Goal: Task Accomplishment & Management: Manage account settings

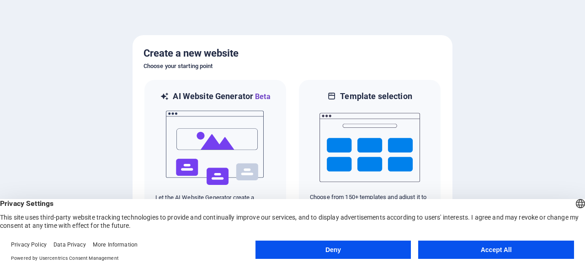
click at [490, 246] on button "Accept All" at bounding box center [496, 250] width 156 height 18
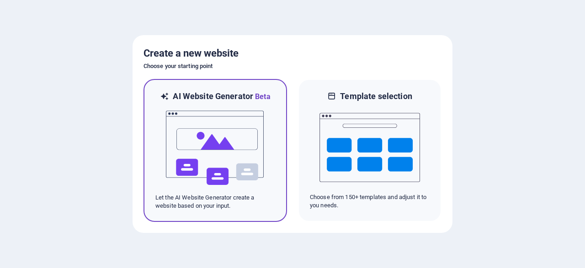
click at [195, 139] on img at bounding box center [215, 147] width 100 height 91
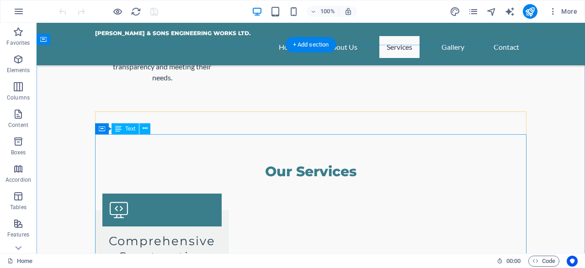
scroll to position [1330, 0]
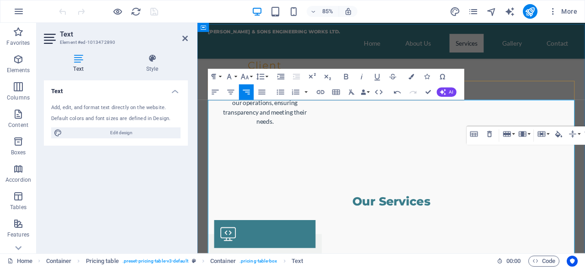
scroll to position [1235, 0]
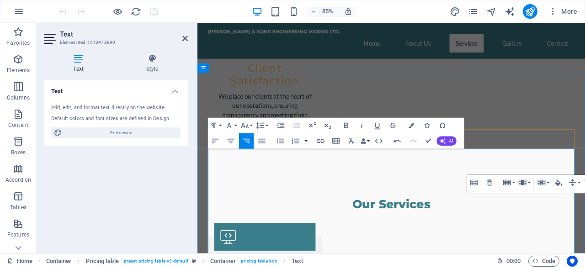
drag, startPoint x: 622, startPoint y: 187, endPoint x: 608, endPoint y: 187, distance: 13.3
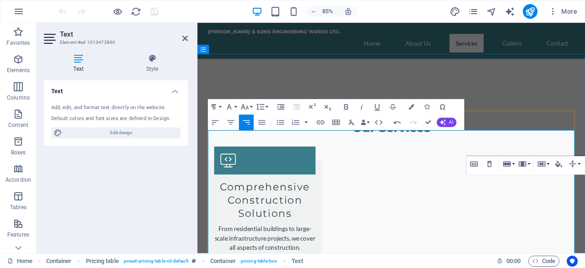
scroll to position [1330, 0]
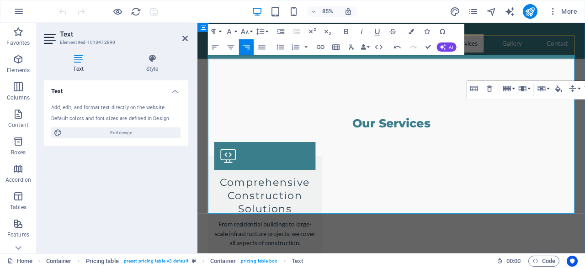
scroll to position [1377, 0]
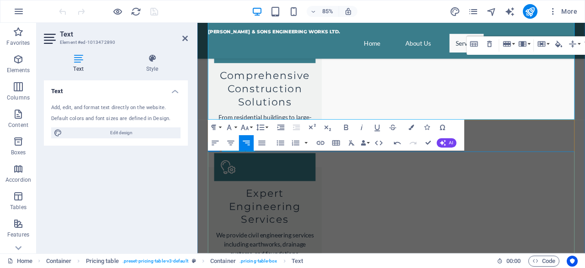
scroll to position [1519, 0]
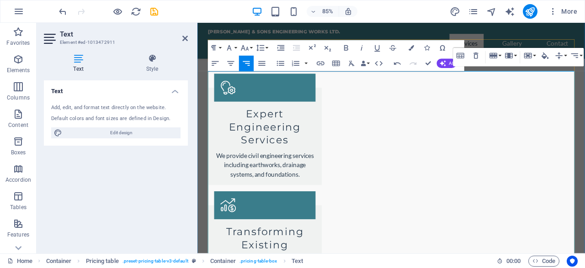
scroll to position [1567, 0]
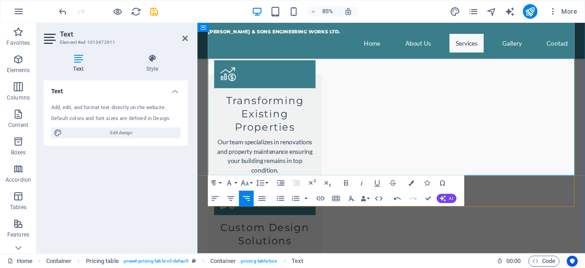
scroll to position [1710, 0]
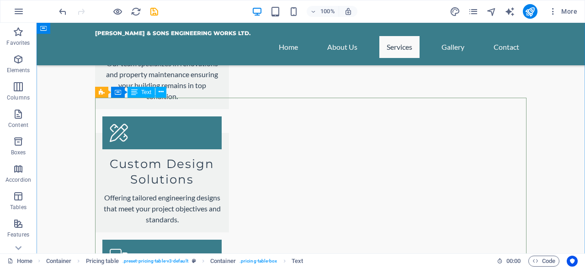
scroll to position [1805, 0]
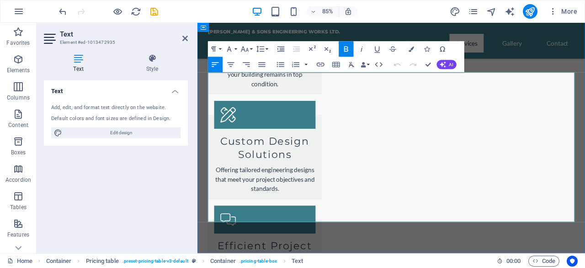
drag, startPoint x: 322, startPoint y: 149, endPoint x: 215, endPoint y: 146, distance: 107.8
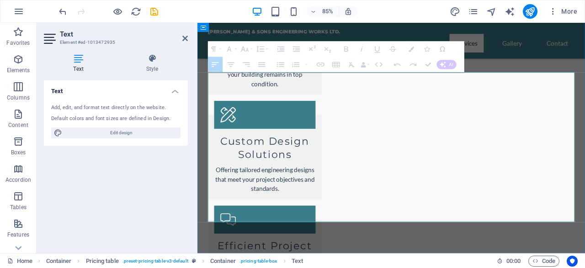
drag, startPoint x: 349, startPoint y: 249, endPoint x: 217, endPoint y: 228, distance: 133.7
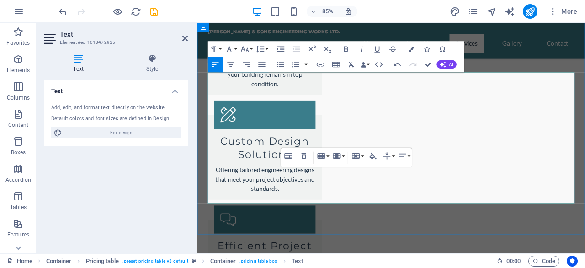
drag, startPoint x: 551, startPoint y: 207, endPoint x: 645, endPoint y: 213, distance: 94.2
drag, startPoint x: 559, startPoint y: 184, endPoint x: 637, endPoint y: 184, distance: 78.1
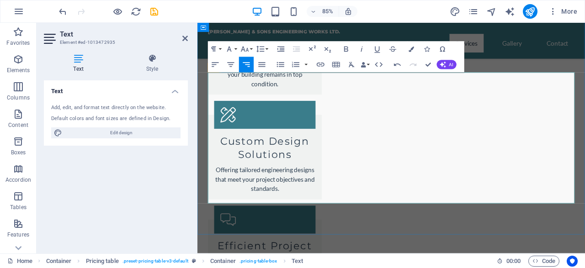
drag, startPoint x: 505, startPoint y: 190, endPoint x: 213, endPoint y: 175, distance: 291.7
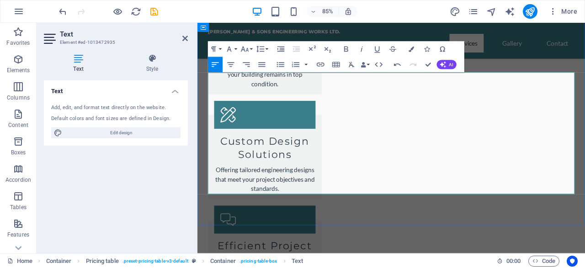
drag, startPoint x: 314, startPoint y: 150, endPoint x: 215, endPoint y: 147, distance: 99.6
drag, startPoint x: 255, startPoint y: 159, endPoint x: 495, endPoint y: 162, distance: 240.2
drag, startPoint x: 384, startPoint y: 162, endPoint x: 254, endPoint y: 163, distance: 129.7
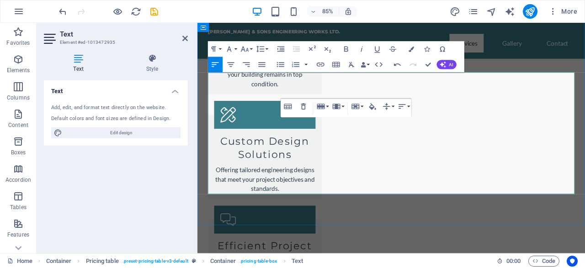
drag, startPoint x: 253, startPoint y: 161, endPoint x: 221, endPoint y: 158, distance: 32.6
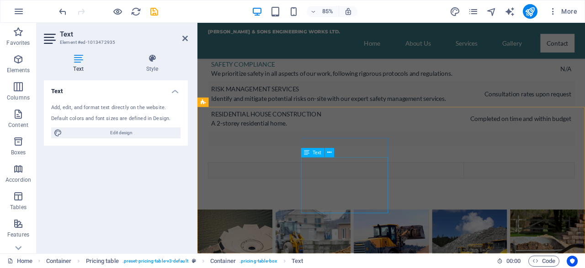
scroll to position [2961, 0]
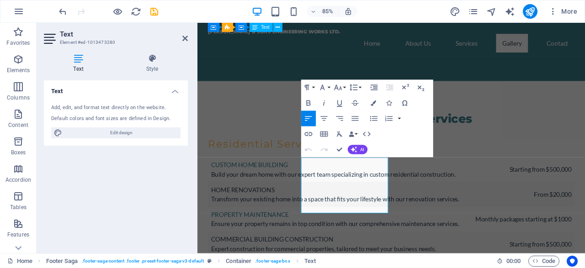
scroll to position [2960, 0]
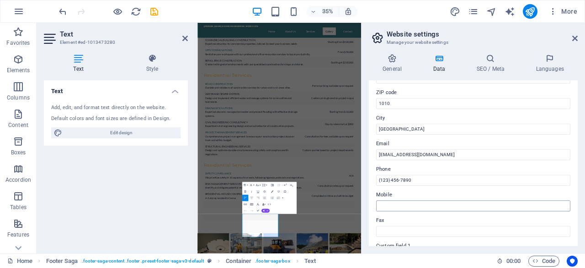
scroll to position [44, 0]
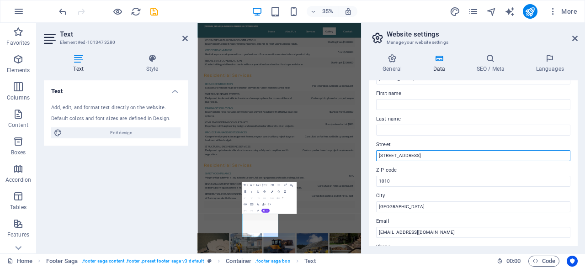
drag, startPoint x: 429, startPoint y: 155, endPoint x: 369, endPoint y: 160, distance: 60.0
click at [369, 160] on div "Contact data for this website. This can be used everywhere on the website and w…" at bounding box center [473, 163] width 209 height 166
click at [395, 156] on input "123 Construction Ave" at bounding box center [473, 155] width 194 height 11
click at [421, 155] on input "123 Construction Ave" at bounding box center [473, 155] width 194 height 11
type input "1"
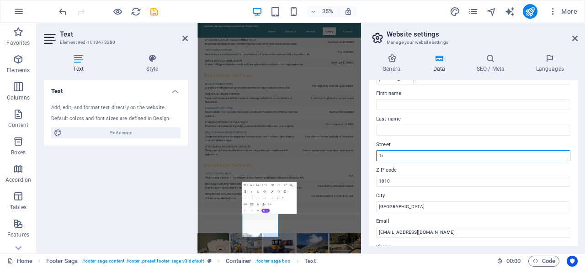
type input "T"
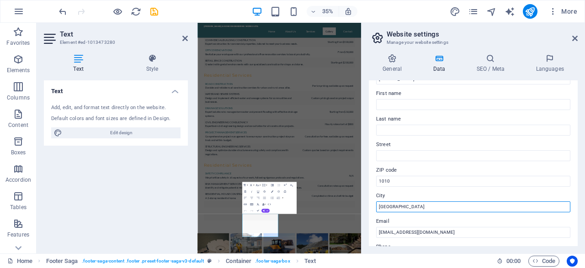
drag, startPoint x: 411, startPoint y: 205, endPoint x: 376, endPoint y: 206, distance: 34.7
click at [376, 206] on input "Port of Spain" at bounding box center [473, 206] width 194 height 11
type input "Chaguanas"
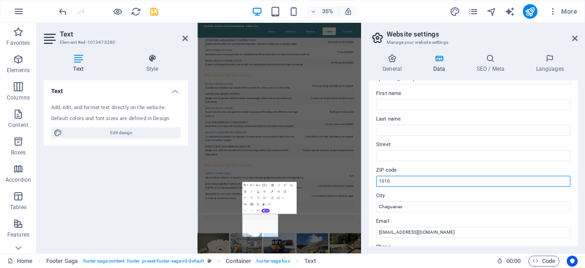
click at [376, 184] on input "1010" at bounding box center [473, 181] width 194 height 11
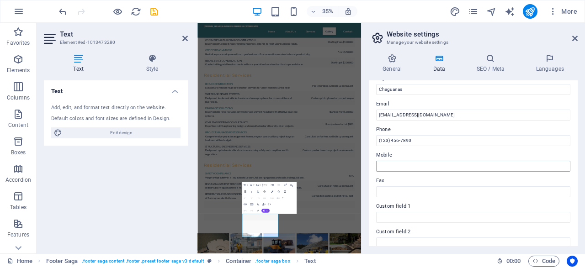
scroll to position [175, 0]
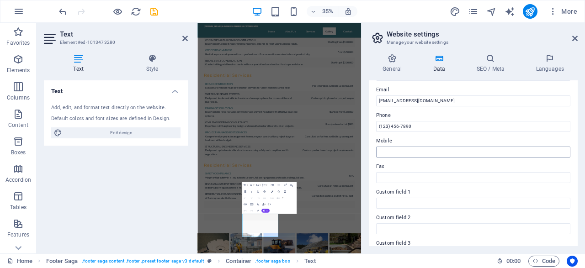
type input "0000"
click at [423, 153] on input "Mobile" at bounding box center [473, 152] width 194 height 11
type input "1"
click at [439, 155] on input "+1(868)-480" at bounding box center [473, 152] width 194 height 11
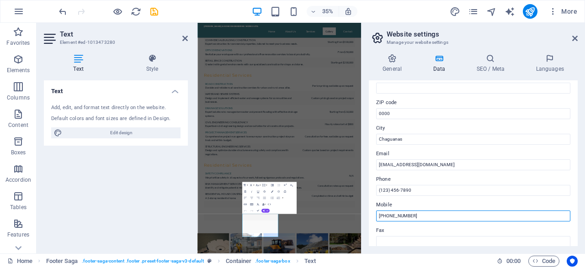
scroll to position [97, 0]
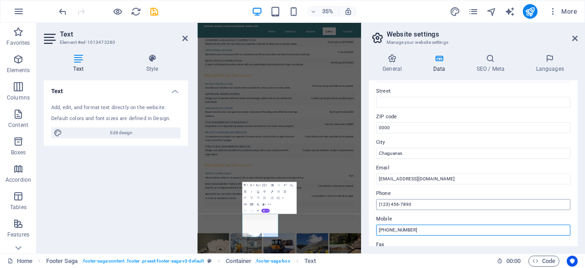
type input "[PHONE_NUMBER]"
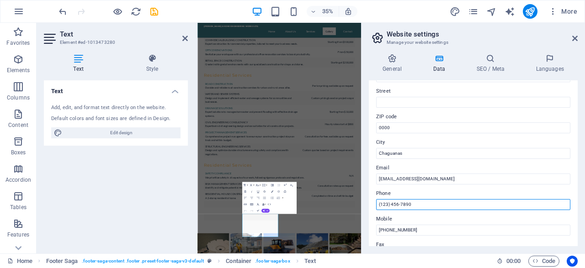
drag, startPoint x: 389, startPoint y: 204, endPoint x: 380, endPoint y: 204, distance: 8.2
click at [380, 204] on input "(123) 456-7890" at bounding box center [473, 204] width 194 height 11
drag, startPoint x: 397, startPoint y: 207, endPoint x: 391, endPoint y: 205, distance: 6.4
click at [391, 205] on input "(868) 456-7890" at bounding box center [473, 204] width 194 height 11
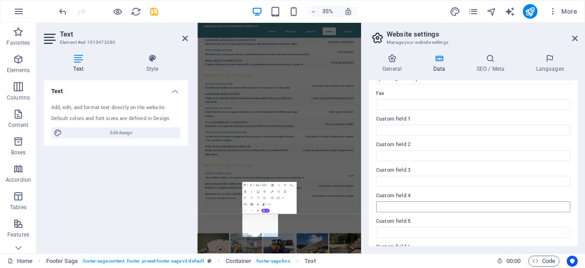
scroll to position [273, 0]
type input "[PHONE_NUMBER]"
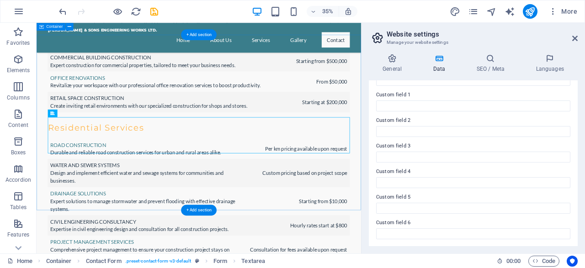
scroll to position [2903, 0]
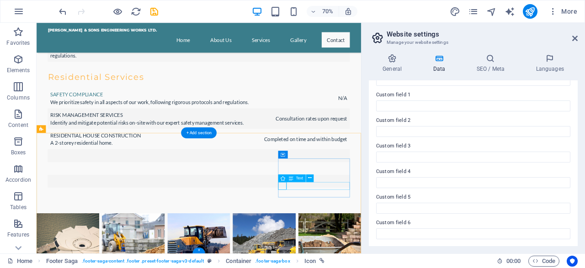
click at [308, 179] on icon at bounding box center [310, 178] width 4 height 7
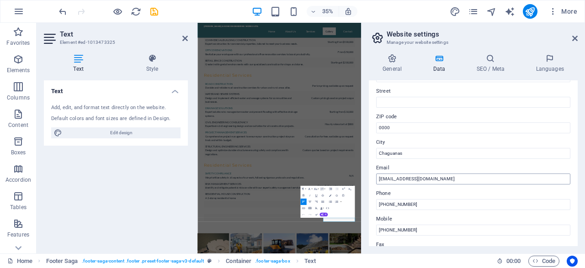
scroll to position [273, 0]
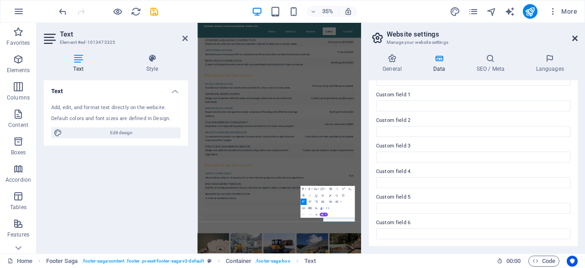
click at [574, 42] on icon at bounding box center [574, 38] width 5 height 7
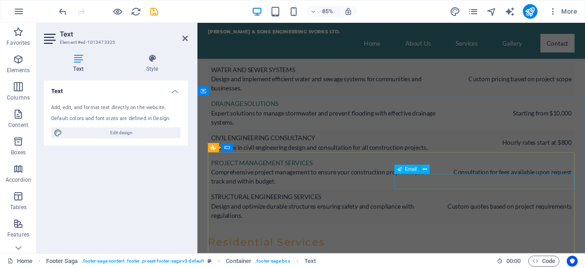
scroll to position [2960, 0]
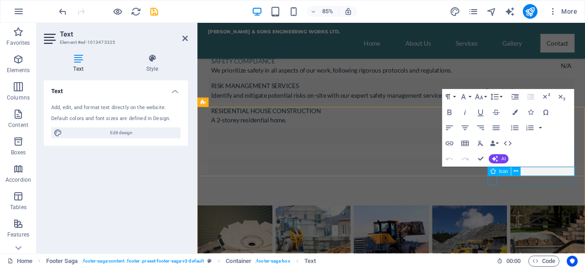
click at [496, 171] on div "Icon" at bounding box center [499, 171] width 24 height 9
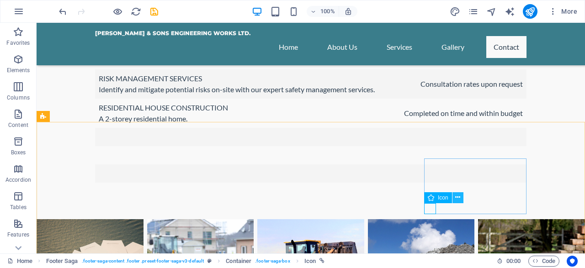
click at [457, 197] on icon at bounding box center [457, 198] width 5 height 10
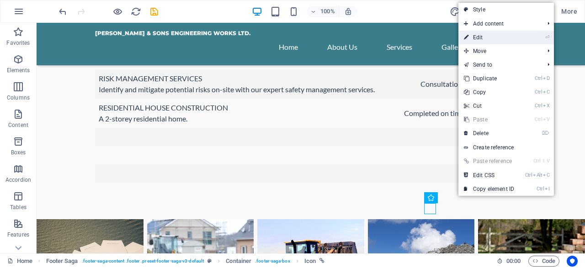
click at [485, 39] on link "⏎ Edit" at bounding box center [488, 38] width 61 height 14
select select "xMidYMid"
select select "px"
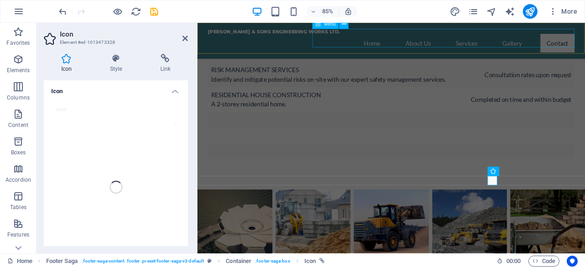
scroll to position [2960, 0]
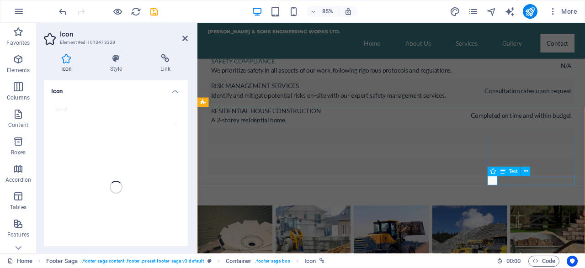
click at [512, 169] on span "Text" at bounding box center [513, 171] width 9 height 5
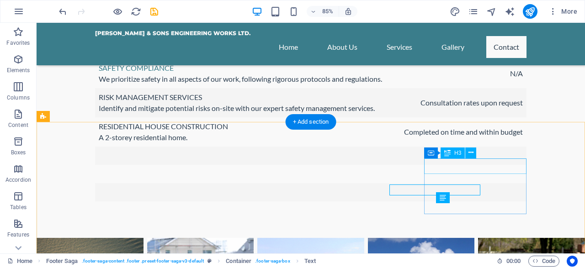
scroll to position [2979, 0]
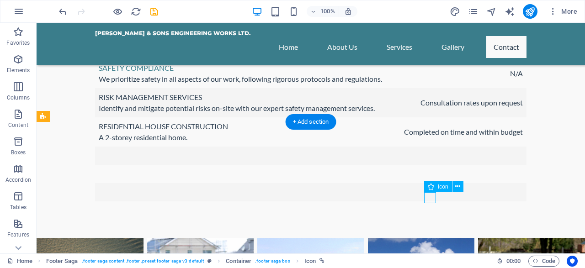
select select "xMidYMid"
select select "px"
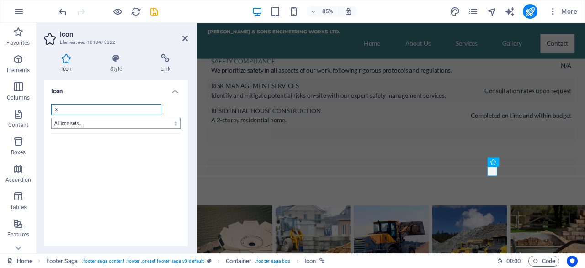
click at [126, 105] on input "x" at bounding box center [106, 109] width 110 height 11
drag, startPoint x: 102, startPoint y: 111, endPoint x: 48, endPoint y: 109, distance: 53.5
click at [51, 109] on input "x" at bounding box center [106, 109] width 110 height 11
type input "IN"
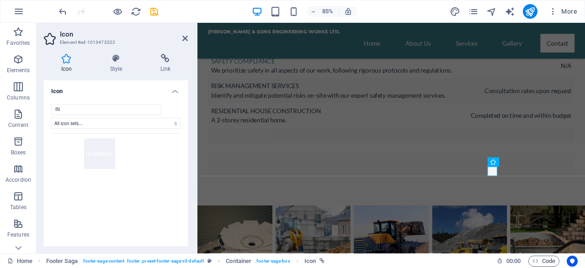
click at [89, 146] on button "undefined" at bounding box center [99, 153] width 31 height 31
click at [95, 112] on input "IN" at bounding box center [106, 109] width 110 height 11
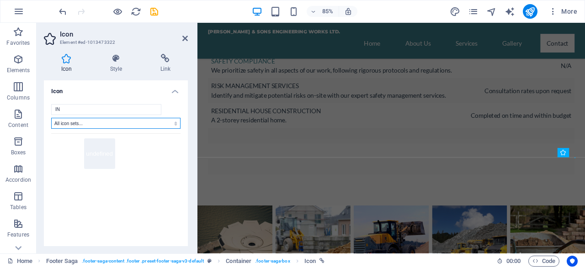
click at [51, 118] on select "All icon sets... IcoFont Ionicons FontAwesome Brands FontAwesome Duotone FontAw…" at bounding box center [115, 123] width 129 height 11
select select "ionicons"
click option "Ionicons" at bounding box center [0, 0] width 0 height 0
click at [87, 148] on button "undefined" at bounding box center [99, 153] width 31 height 31
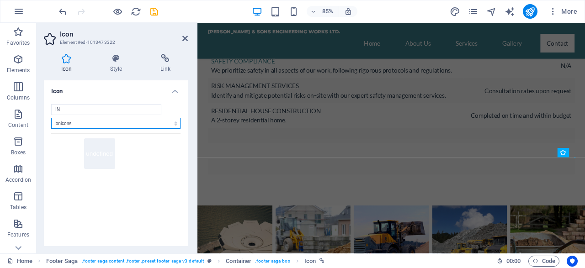
click at [51, 118] on select "All icon sets... IcoFont Ionicons FontAwesome Brands FontAwesome Duotone FontAw…" at bounding box center [115, 123] width 129 height 11
click at [101, 113] on input "IN" at bounding box center [106, 109] width 110 height 11
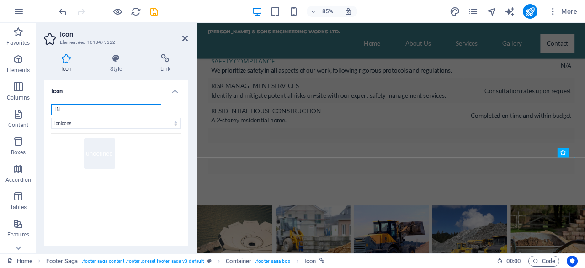
drag, startPoint x: 90, startPoint y: 114, endPoint x: 38, endPoint y: 112, distance: 52.1
click at [51, 112] on input "IN" at bounding box center [106, 109] width 110 height 11
click at [108, 131] on div "All icon sets... IcoFont Ionicons FontAwesome Brands FontAwesome Duotone FontAw…" at bounding box center [115, 187] width 129 height 166
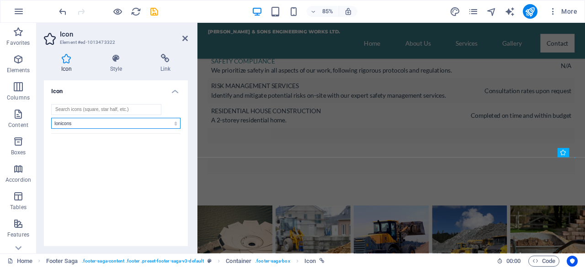
click at [51, 118] on select "All icon sets... IcoFont Ionicons FontAwesome Brands FontAwesome Duotone FontAw…" at bounding box center [115, 123] width 129 height 11
select select
click option "All icon sets..." at bounding box center [0, 0] width 0 height 0
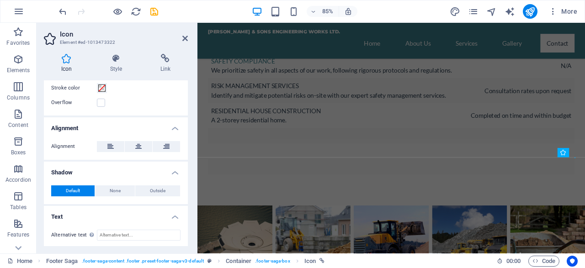
scroll to position [49, 0]
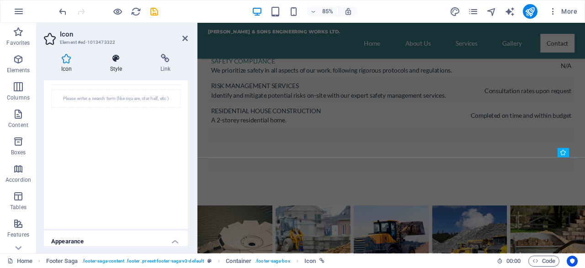
click at [122, 60] on icon at bounding box center [116, 58] width 47 height 9
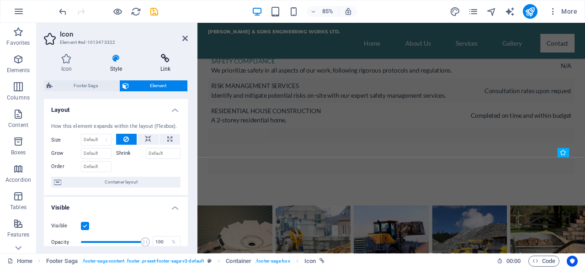
click at [163, 62] on icon at bounding box center [165, 58] width 45 height 9
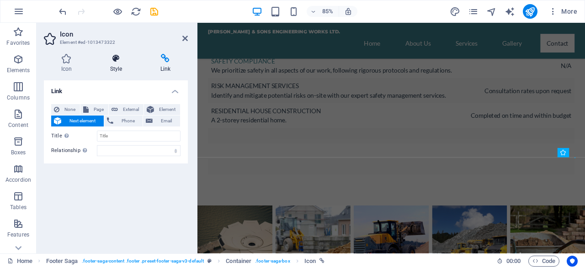
click at [119, 62] on icon at bounding box center [116, 58] width 47 height 9
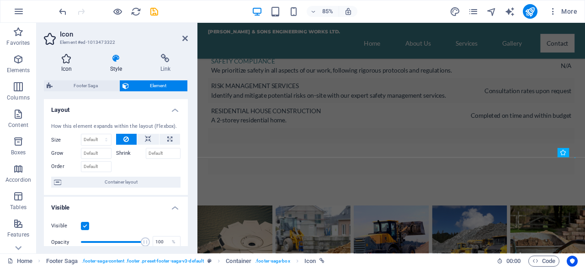
click at [61, 66] on h4 "Icon" at bounding box center [68, 63] width 49 height 19
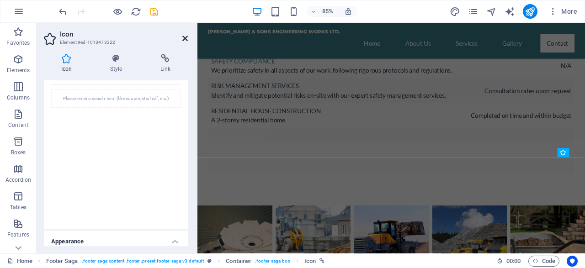
click at [185, 42] on link at bounding box center [184, 39] width 5 height 8
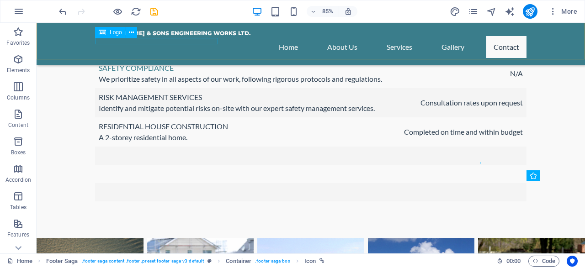
scroll to position [2979, 0]
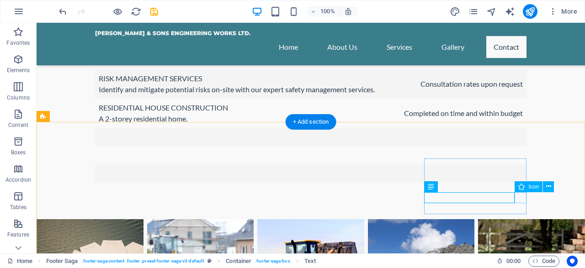
select select "xMidYMid"
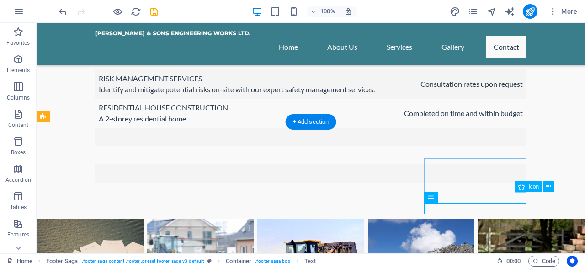
select select "px"
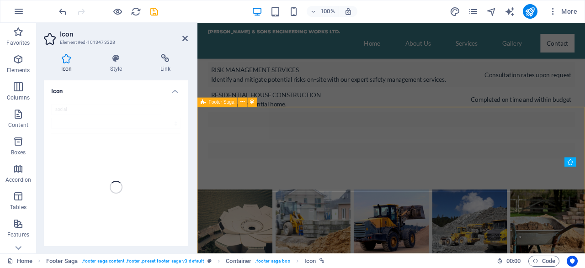
scroll to position [2960, 0]
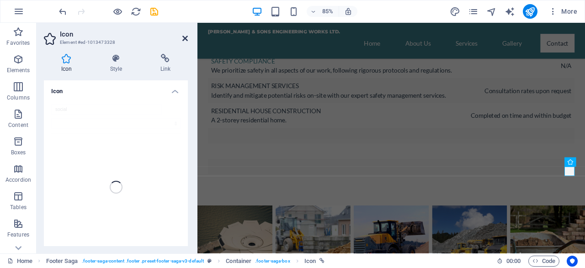
click at [184, 42] on link at bounding box center [184, 39] width 5 height 8
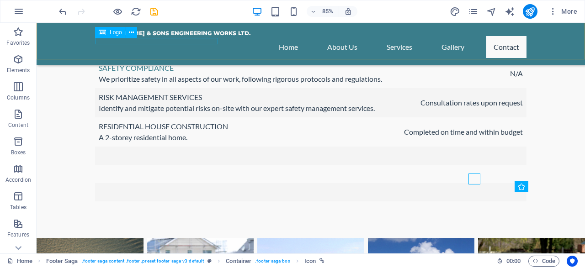
scroll to position [2979, 0]
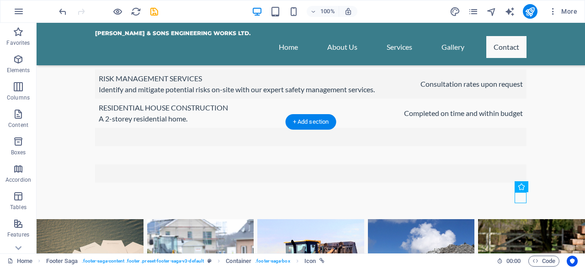
drag, startPoint x: 518, startPoint y: 199, endPoint x: 422, endPoint y: 211, distance: 96.6
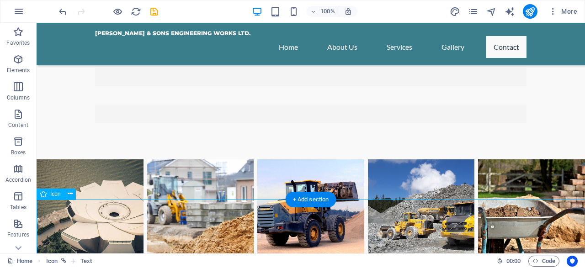
scroll to position [3074, 0]
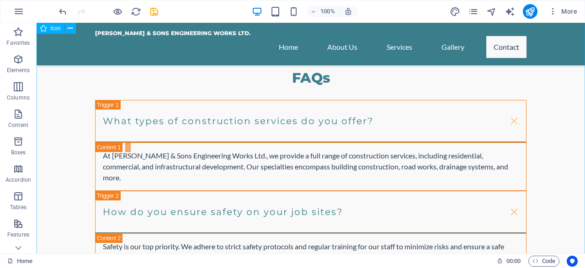
scroll to position [3264, 0]
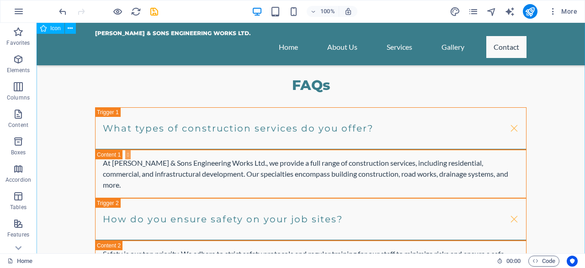
drag, startPoint x: 426, startPoint y: 164, endPoint x: 442, endPoint y: 135, distance: 33.1
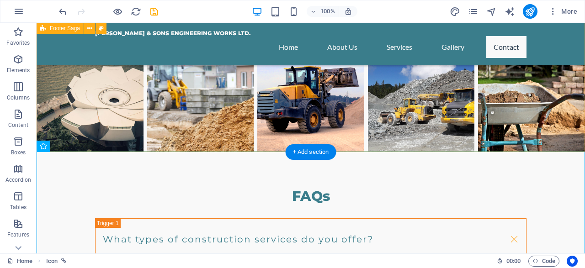
scroll to position [3121, 0]
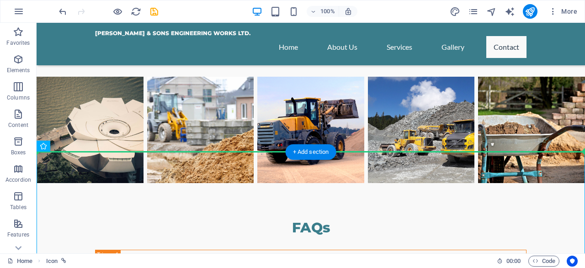
drag, startPoint x: 427, startPoint y: 198, endPoint x: 465, endPoint y: 87, distance: 117.4
drag, startPoint x: 364, startPoint y: 216, endPoint x: 489, endPoint y: 72, distance: 190.4
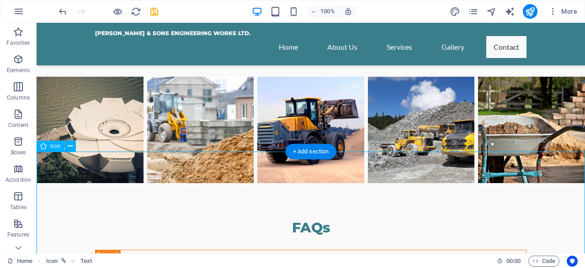
drag, startPoint x: 333, startPoint y: 193, endPoint x: 410, endPoint y: 109, distance: 114.1
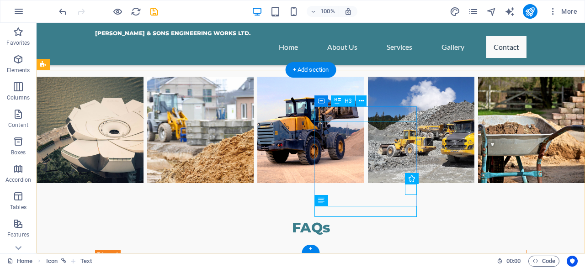
scroll to position [3030, 0]
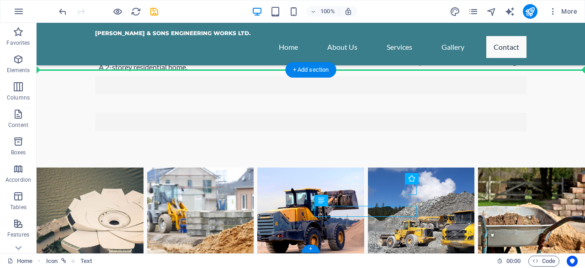
drag, startPoint x: 409, startPoint y: 190, endPoint x: 432, endPoint y: 160, distance: 38.4
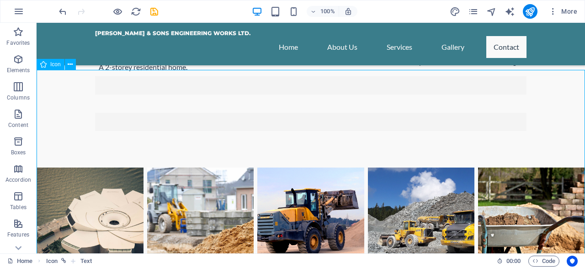
drag, startPoint x: 425, startPoint y: 187, endPoint x: 455, endPoint y: 97, distance: 94.7
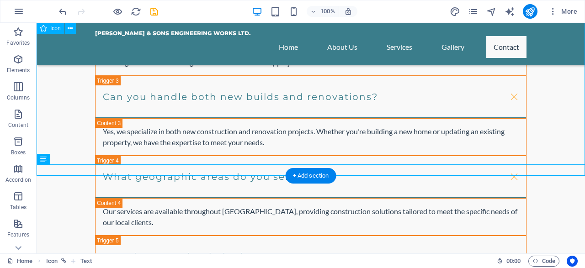
scroll to position [3483, 0]
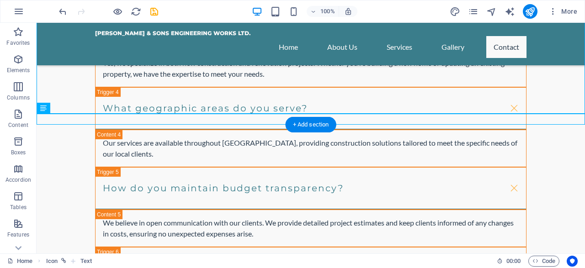
drag, startPoint x: 396, startPoint y: 116, endPoint x: 435, endPoint y: 213, distance: 104.6
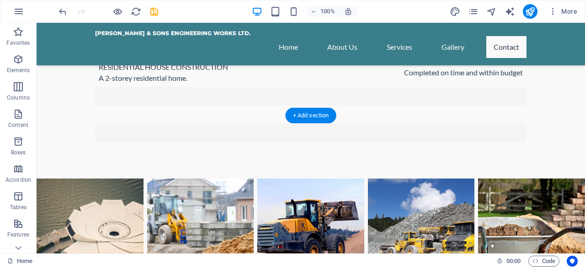
scroll to position [3071, 0]
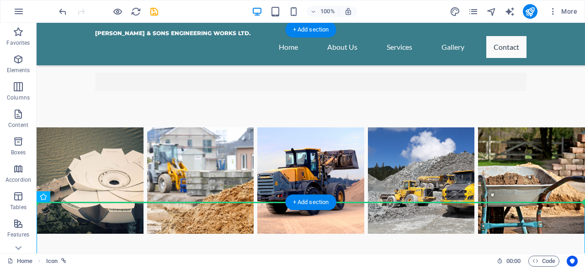
drag, startPoint x: 422, startPoint y: 223, endPoint x: 432, endPoint y: 126, distance: 97.3
drag, startPoint x: 369, startPoint y: 230, endPoint x: 469, endPoint y: 120, distance: 148.7
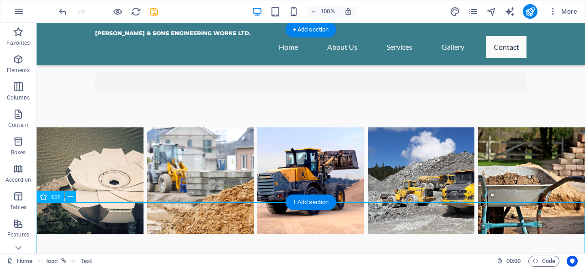
scroll to position [3072, 0]
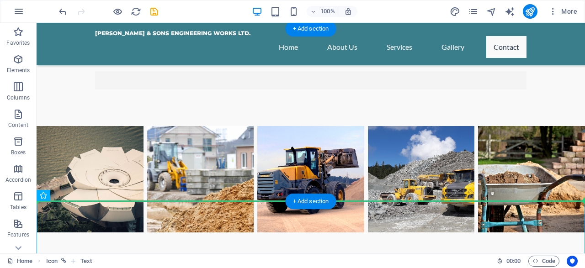
drag, startPoint x: 441, startPoint y: 232, endPoint x: 467, endPoint y: 117, distance: 117.1
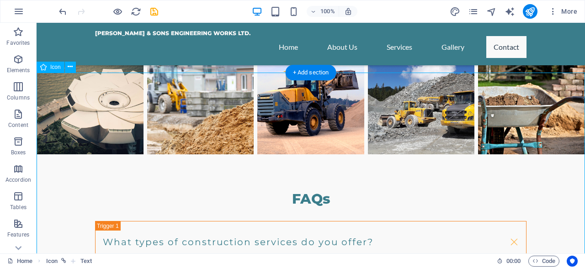
scroll to position [3119, 0]
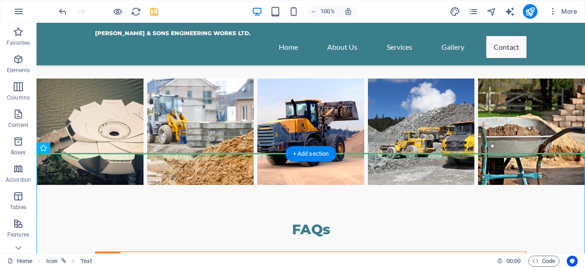
drag, startPoint x: 389, startPoint y: 214, endPoint x: 428, endPoint y: 91, distance: 128.5
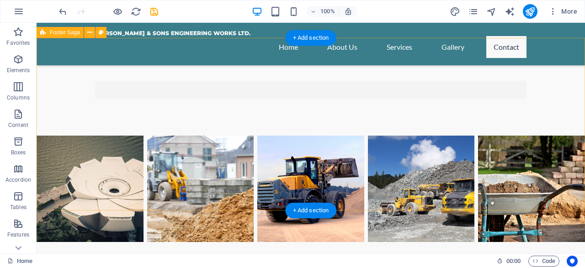
scroll to position [3072, 0]
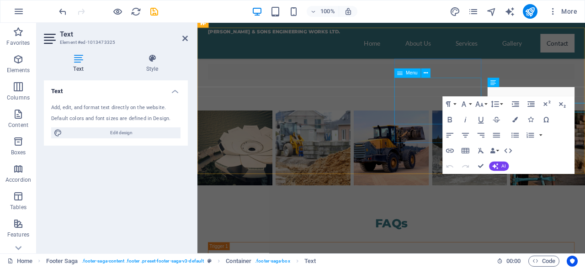
scroll to position [3053, 0]
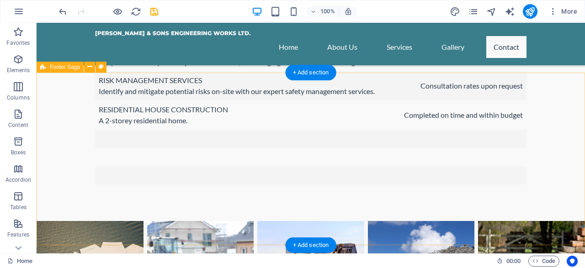
scroll to position [3167, 0]
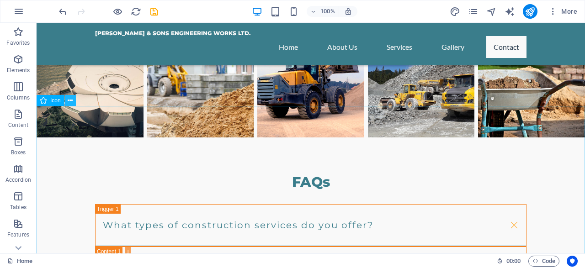
click at [71, 97] on icon at bounding box center [70, 101] width 5 height 10
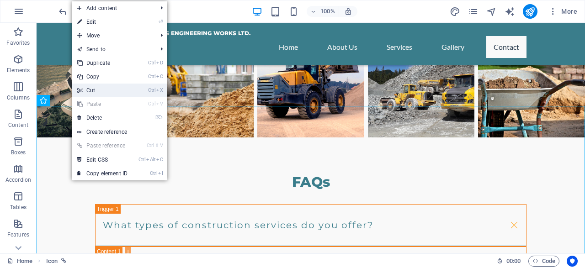
click at [103, 91] on link "Ctrl X Cut" at bounding box center [102, 91] width 61 height 14
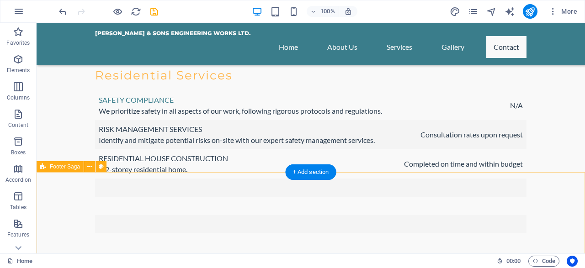
scroll to position [3019, 0]
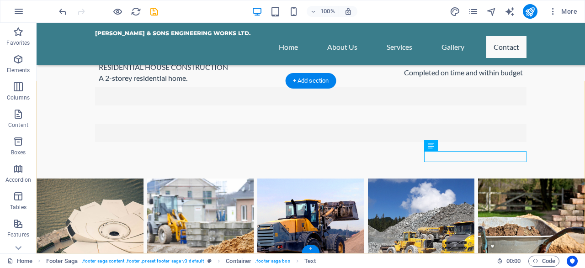
click at [312, 247] on div "+" at bounding box center [310, 249] width 18 height 8
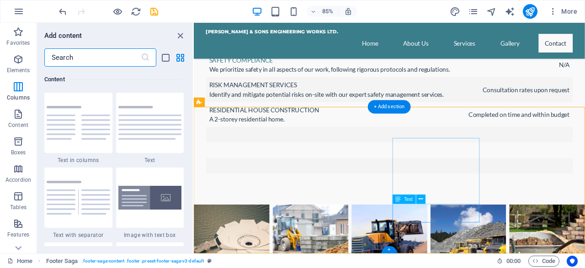
scroll to position [2961, 0]
click at [177, 37] on icon "close panel" at bounding box center [180, 36] width 11 height 11
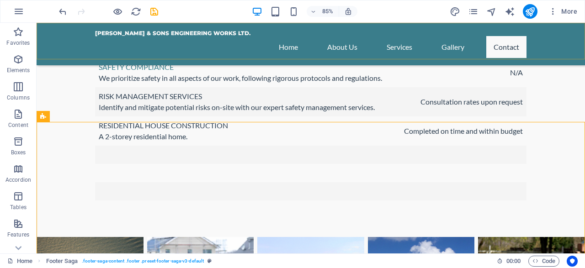
scroll to position [2978, 0]
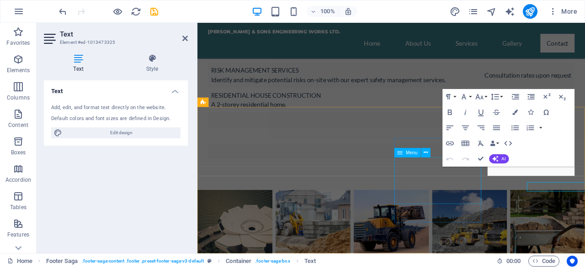
scroll to position [2960, 0]
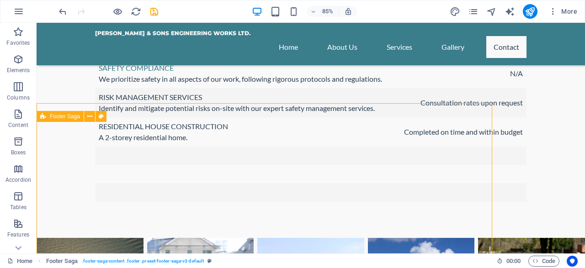
scroll to position [2978, 0]
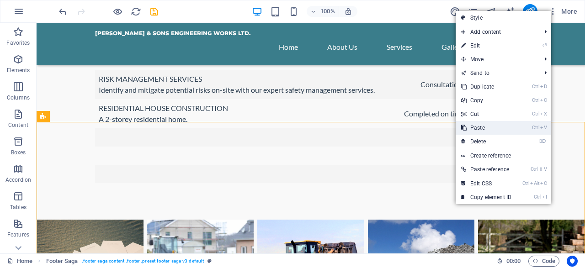
click at [484, 126] on link "Ctrl V Paste" at bounding box center [485, 128] width 61 height 14
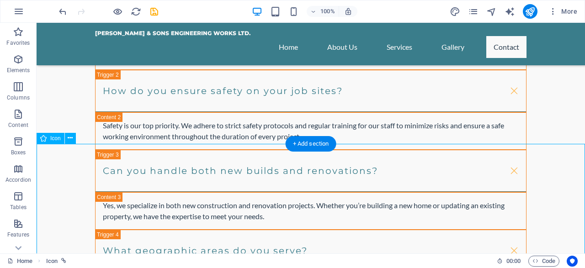
scroll to position [3409, 0]
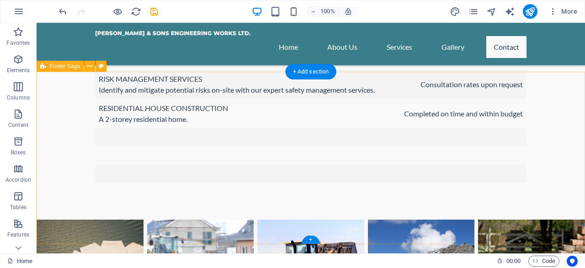
scroll to position [3029, 0]
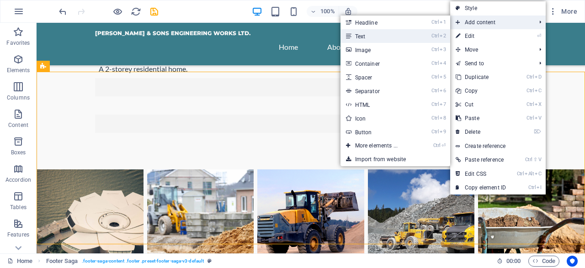
drag, startPoint x: 365, startPoint y: 38, endPoint x: 218, endPoint y: 115, distance: 165.5
click at [365, 38] on link "Ctrl 2 Text" at bounding box center [377, 36] width 75 height 14
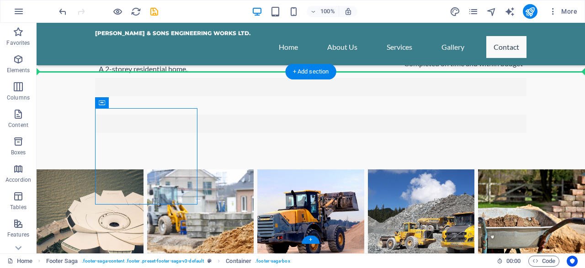
drag, startPoint x: 248, startPoint y: 115, endPoint x: 433, endPoint y: 157, distance: 190.1
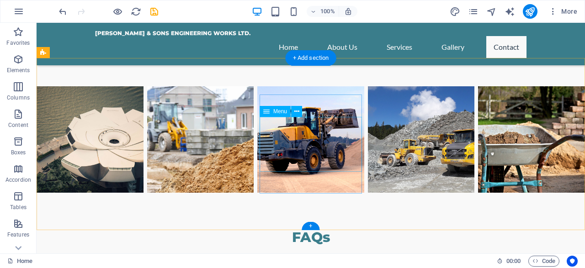
scroll to position [3076, 0]
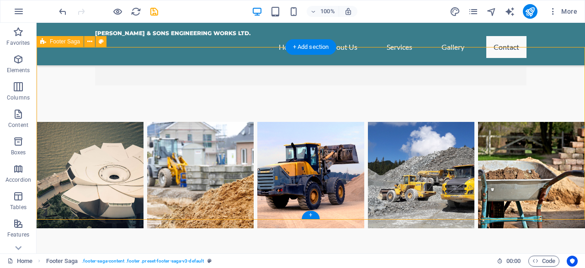
scroll to position [3124, 0]
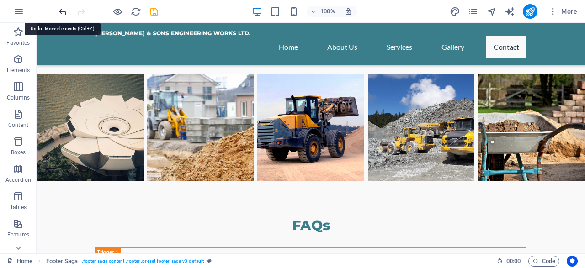
click at [65, 14] on icon "undo" at bounding box center [63, 11] width 11 height 11
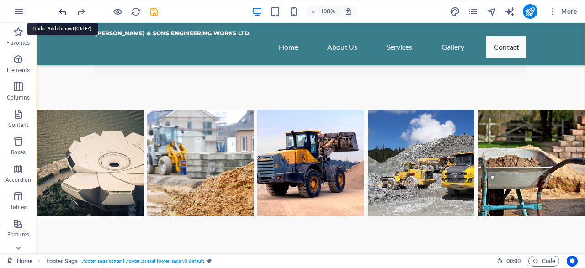
click at [64, 13] on icon "undo" at bounding box center [63, 11] width 11 height 11
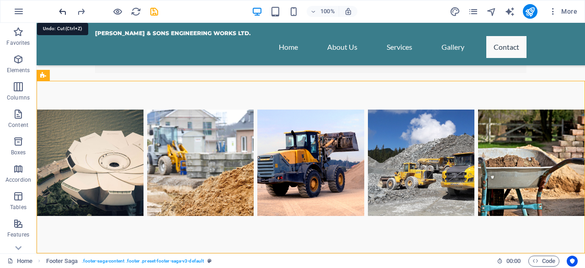
scroll to position [3019, 0]
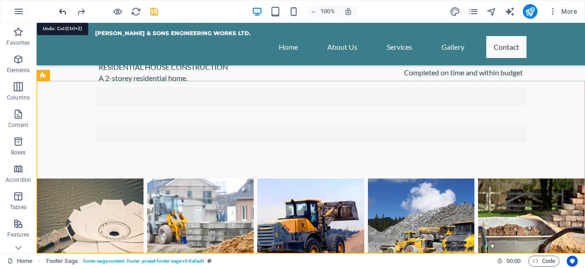
click at [64, 13] on icon "undo" at bounding box center [63, 11] width 11 height 11
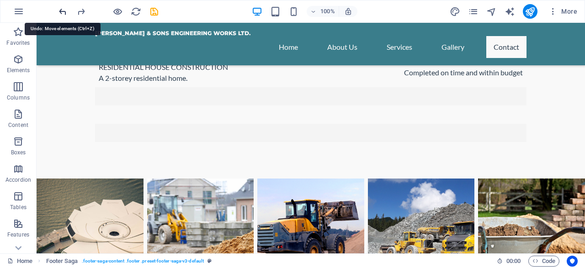
click at [64, 13] on icon "undo" at bounding box center [63, 11] width 11 height 11
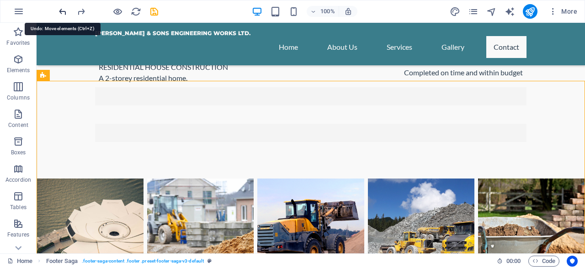
click at [64, 13] on icon "undo" at bounding box center [63, 11] width 11 height 11
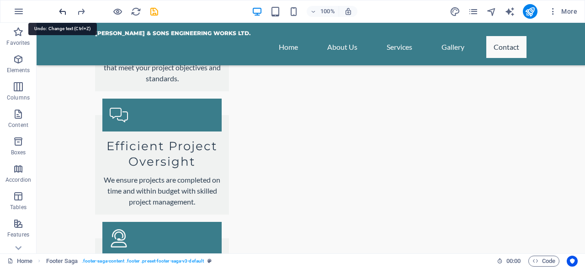
scroll to position [1836, 0]
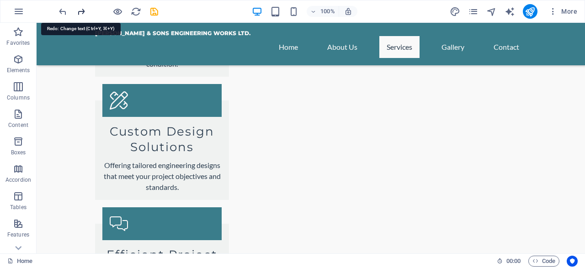
click at [78, 13] on icon "redo" at bounding box center [81, 11] width 11 height 11
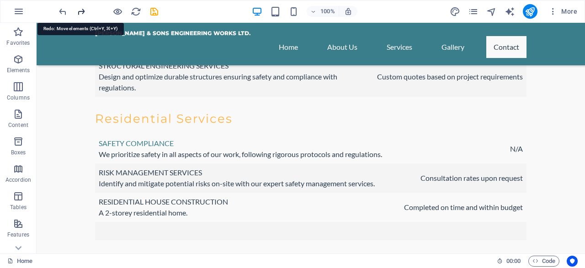
scroll to position [3019, 0]
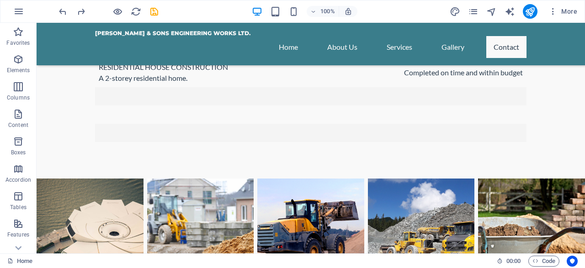
click at [69, 12] on div at bounding box center [108, 11] width 102 height 15
click at [63, 11] on icon "undo" at bounding box center [63, 11] width 11 height 11
click at [80, 12] on icon "redo" at bounding box center [81, 11] width 11 height 11
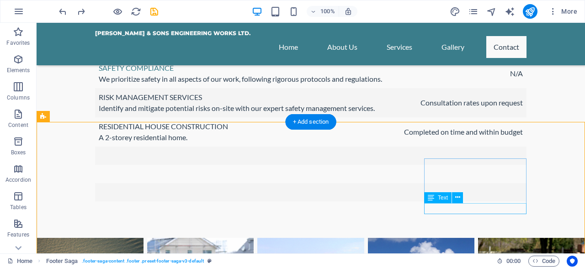
scroll to position [2979, 0]
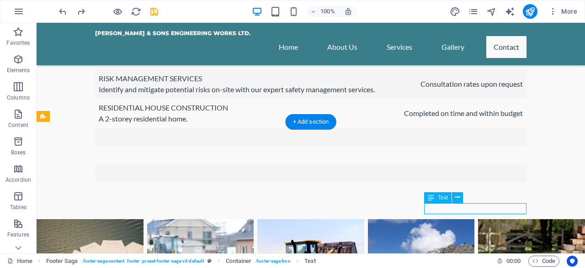
drag, startPoint x: 433, startPoint y: 208, endPoint x: 465, endPoint y: 211, distance: 32.1
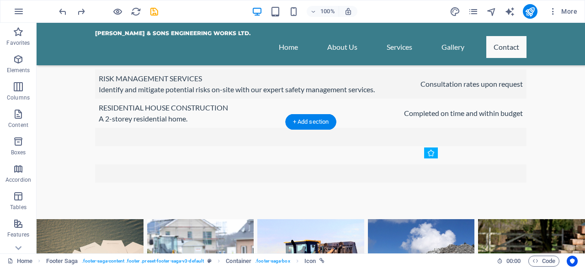
drag, startPoint x: 518, startPoint y: 198, endPoint x: 442, endPoint y: 205, distance: 76.6
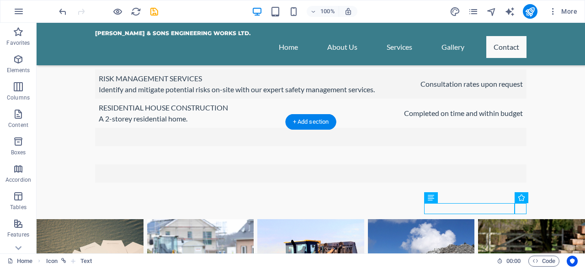
drag, startPoint x: 516, startPoint y: 209, endPoint x: 419, endPoint y: 209, distance: 97.3
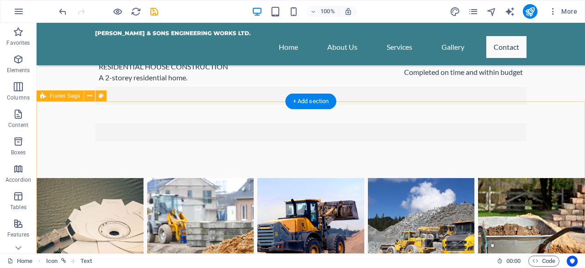
scroll to position [3026, 0]
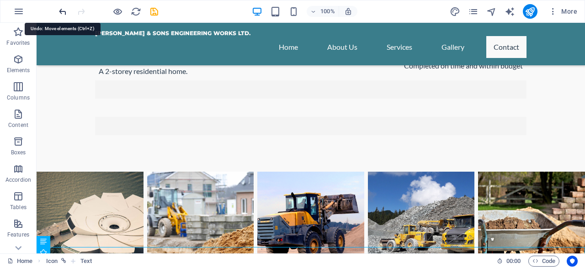
click at [63, 12] on icon "undo" at bounding box center [63, 11] width 11 height 11
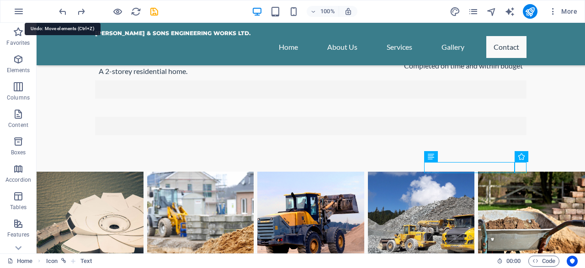
scroll to position [3019, 0]
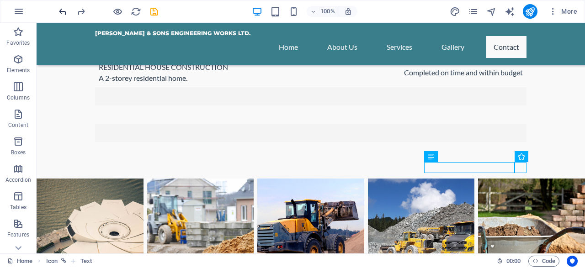
click at [59, 12] on icon "undo" at bounding box center [63, 11] width 11 height 11
click at [62, 12] on icon "undo" at bounding box center [63, 11] width 11 height 11
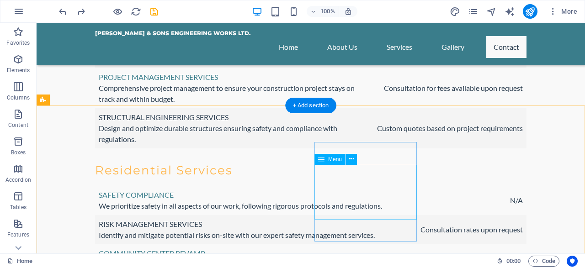
scroll to position [3052, 0]
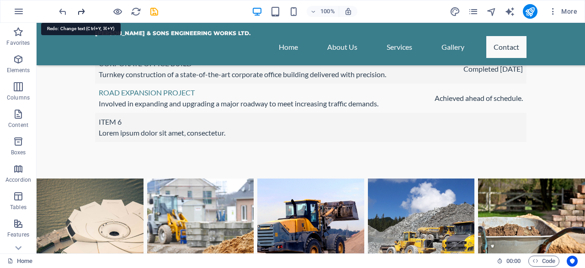
click at [82, 14] on icon "redo" at bounding box center [81, 11] width 11 height 11
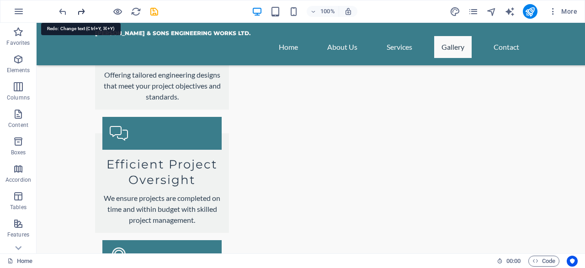
scroll to position [1819, 0]
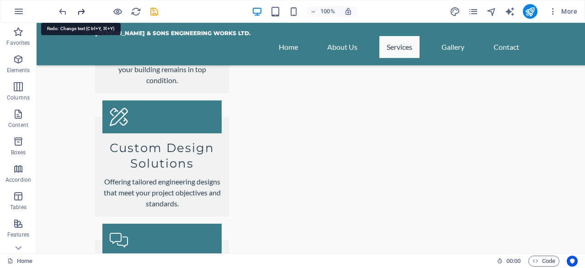
click at [82, 14] on icon "redo" at bounding box center [81, 11] width 11 height 11
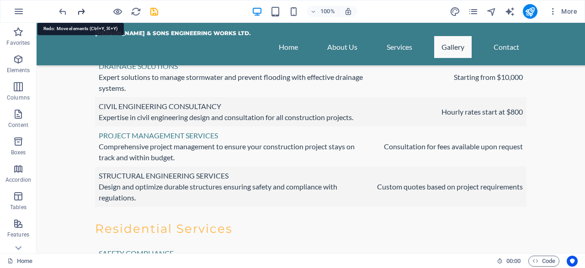
scroll to position [3019, 0]
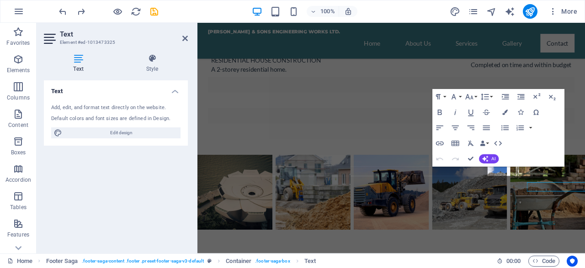
scroll to position [2960, 0]
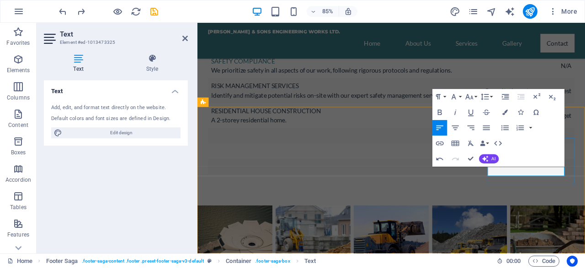
drag, startPoint x: 578, startPoint y: 197, endPoint x: 528, endPoint y: 196, distance: 49.8
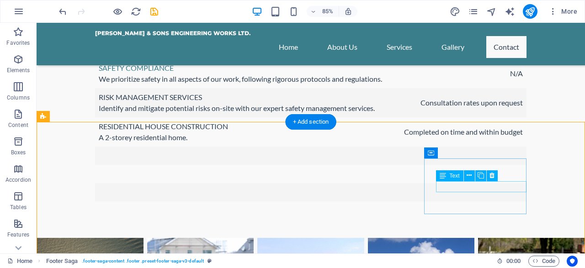
scroll to position [2979, 0]
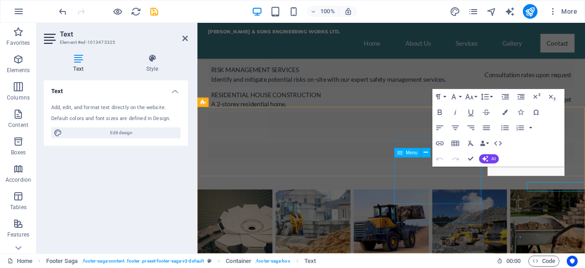
scroll to position [2960, 0]
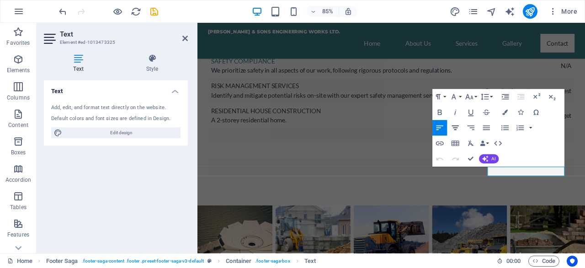
click at [457, 130] on icon "button" at bounding box center [454, 127] width 9 height 9
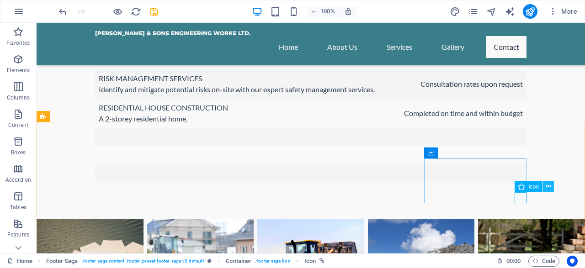
click at [547, 189] on icon at bounding box center [548, 187] width 5 height 10
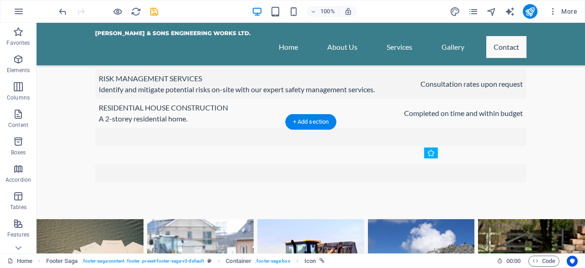
drag, startPoint x: 519, startPoint y: 199, endPoint x: 455, endPoint y: 202, distance: 64.5
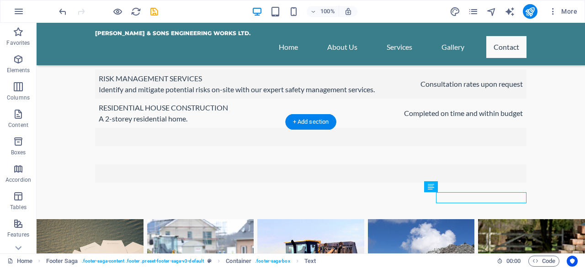
scroll to position [2960, 0]
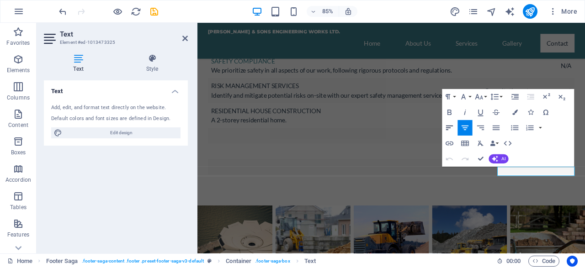
click at [452, 130] on icon "button" at bounding box center [449, 127] width 9 height 9
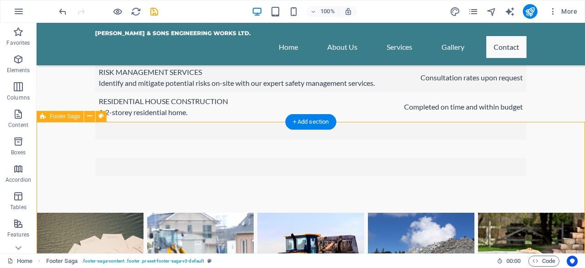
scroll to position [3019, 0]
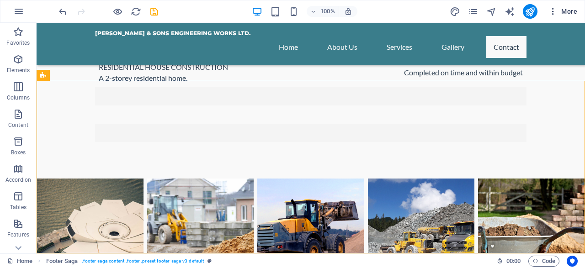
click at [556, 11] on icon "button" at bounding box center [552, 11] width 9 height 9
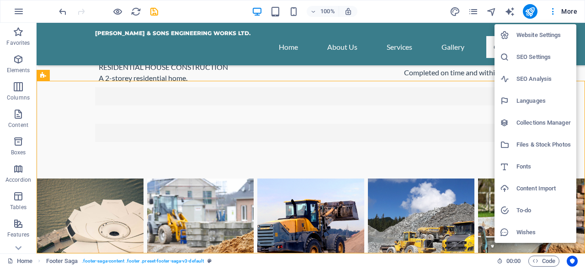
click at [447, 55] on div at bounding box center [292, 134] width 585 height 268
click at [447, 55] on div "Website Settings SEO Settings SEO Analysis Languages Collections Manager Files …" at bounding box center [292, 136] width 585 height 263
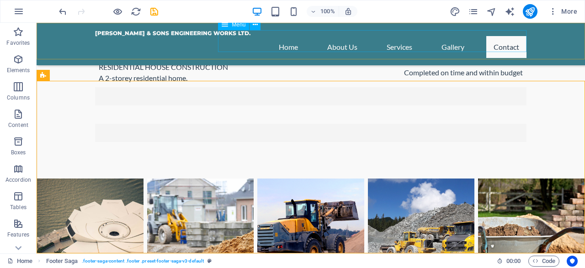
click at [504, 42] on nav "Home About Us Services Gallery Contact" at bounding box center [310, 47] width 431 height 22
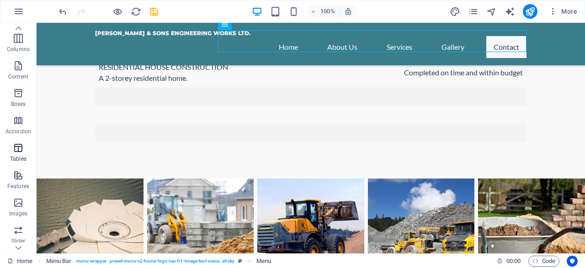
scroll to position [0, 0]
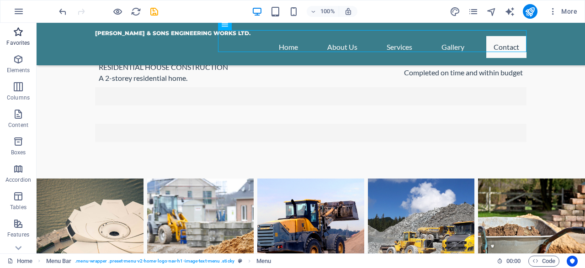
click at [21, 36] on icon "button" at bounding box center [18, 31] width 11 height 11
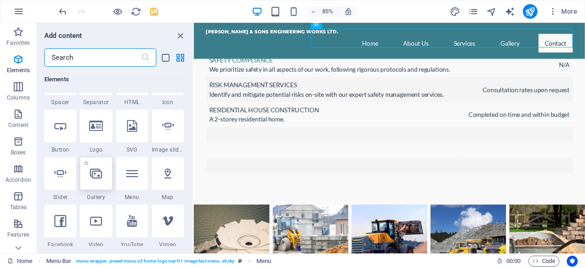
scroll to position [132, 0]
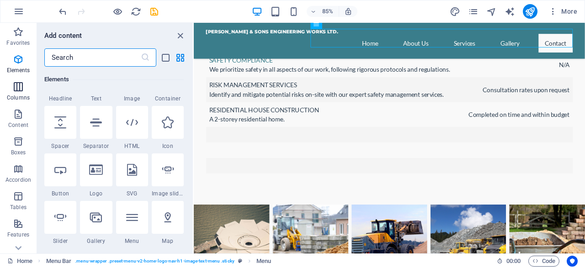
click at [18, 91] on icon "button" at bounding box center [18, 86] width 11 height 11
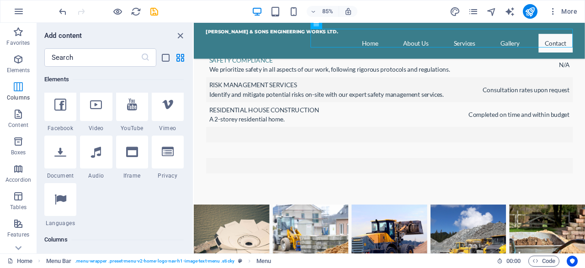
scroll to position [452, 0]
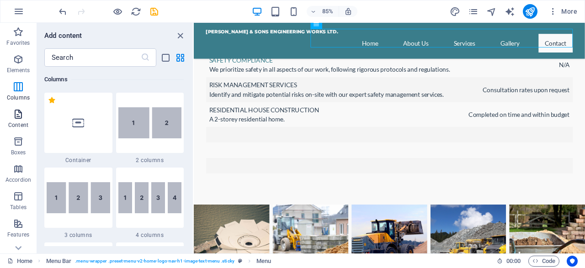
click at [18, 123] on p "Content" at bounding box center [18, 124] width 20 height 7
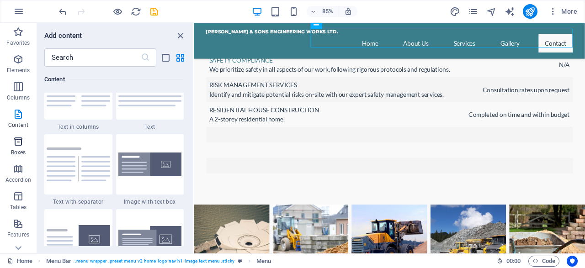
click at [21, 143] on icon "button" at bounding box center [18, 141] width 11 height 11
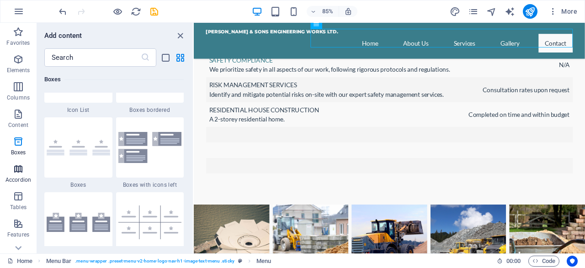
click at [21, 174] on icon "button" at bounding box center [18, 168] width 11 height 11
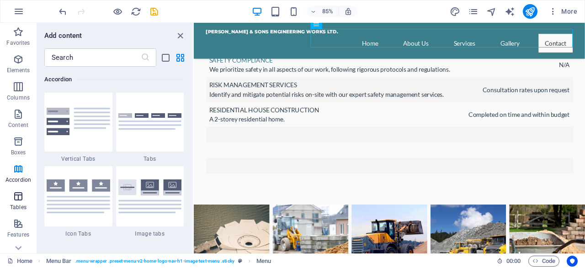
click at [20, 199] on icon "button" at bounding box center [18, 196] width 11 height 11
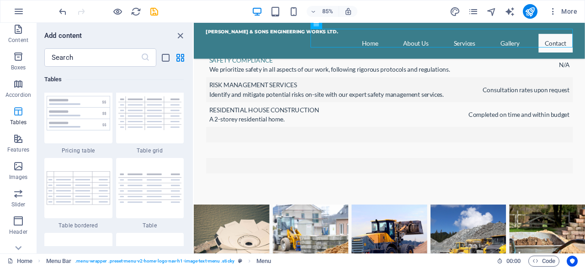
scroll to position [88, 0]
click at [20, 142] on span "Features" at bounding box center [18, 142] width 37 height 22
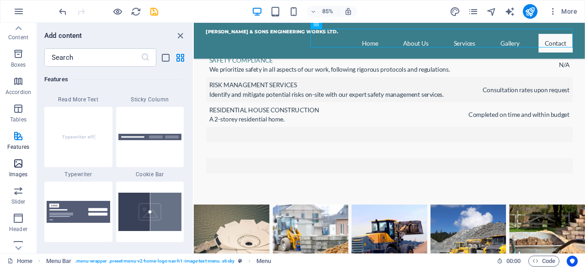
scroll to position [3661, 0]
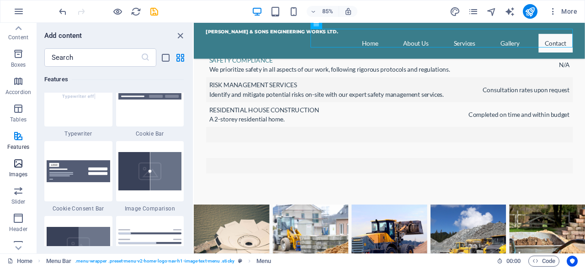
click at [16, 170] on span "Images" at bounding box center [18, 169] width 37 height 22
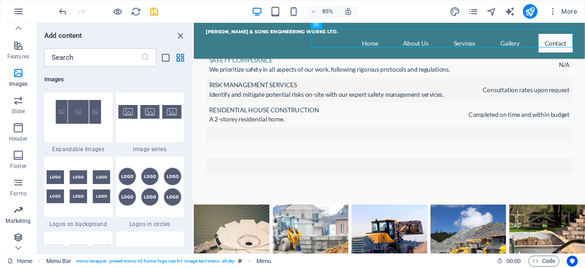
scroll to position [180, 0]
click at [19, 188] on span "Forms" at bounding box center [18, 186] width 37 height 22
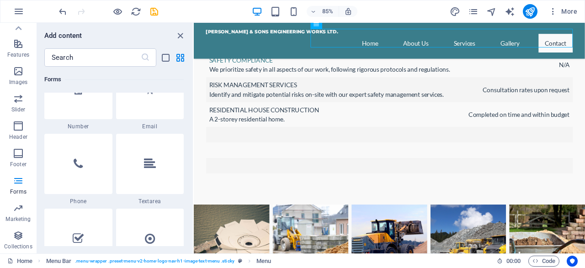
scroll to position [7012, 0]
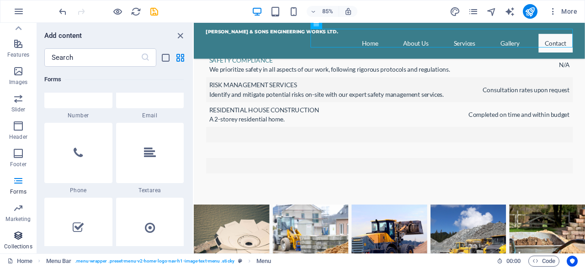
click at [21, 237] on icon "button" at bounding box center [18, 235] width 11 height 11
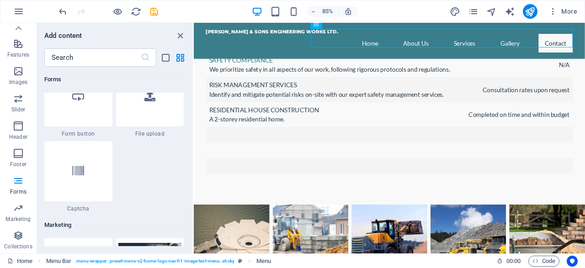
scroll to position [7272, 0]
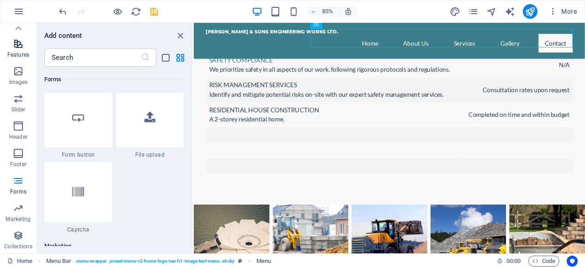
click at [15, 44] on icon "button" at bounding box center [18, 43] width 11 height 11
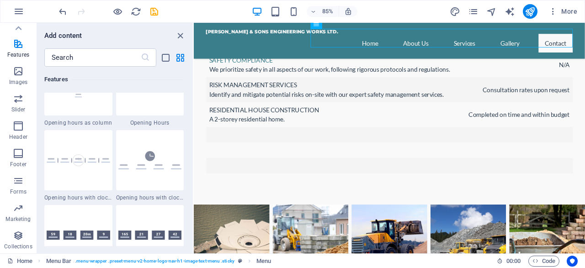
scroll to position [3967, 0]
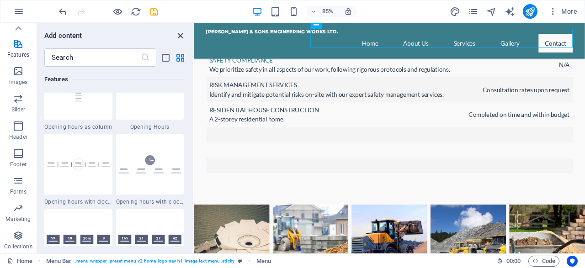
click at [183, 35] on icon "close panel" at bounding box center [180, 36] width 11 height 11
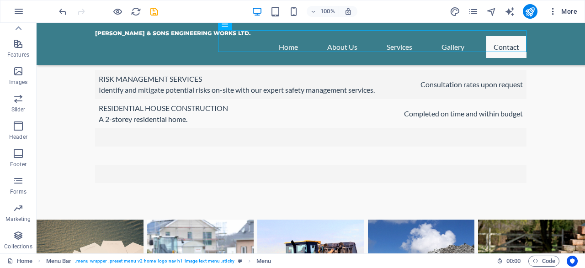
click at [555, 14] on icon "button" at bounding box center [552, 11] width 9 height 9
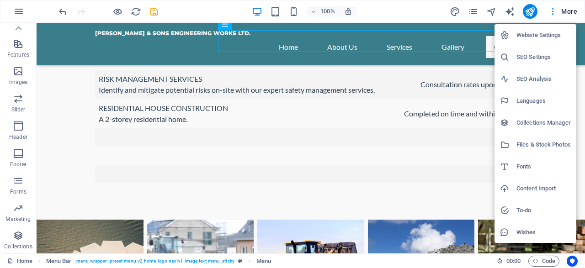
click at [549, 37] on h6 "Website Settings" at bounding box center [543, 35] width 54 height 11
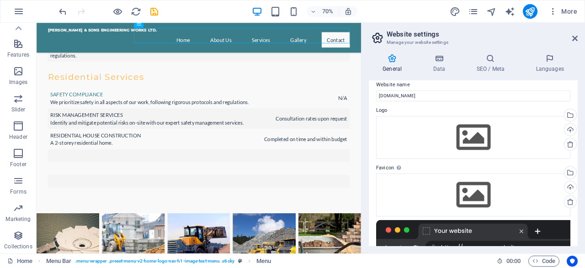
scroll to position [0, 0]
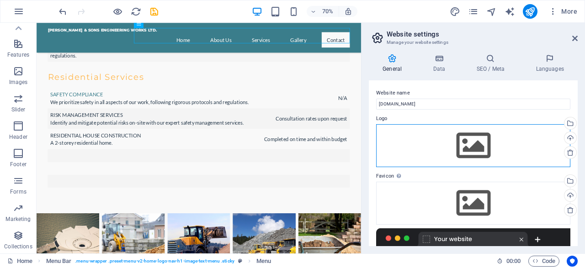
click at [461, 154] on div "Drag files here, click to choose files or select files from Files or our free s…" at bounding box center [473, 145] width 194 height 43
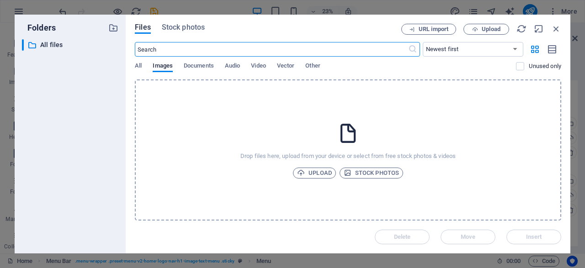
scroll to position [2206, 0]
click at [327, 173] on span "Upload" at bounding box center [314, 173] width 35 height 11
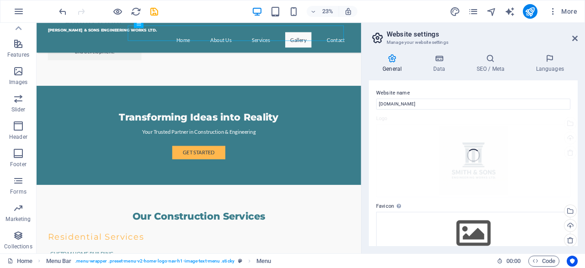
scroll to position [2209, 0]
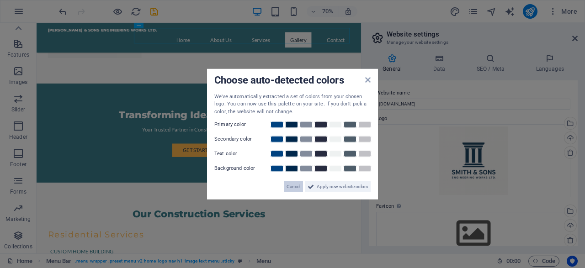
click at [295, 187] on span "Cancel" at bounding box center [293, 186] width 14 height 11
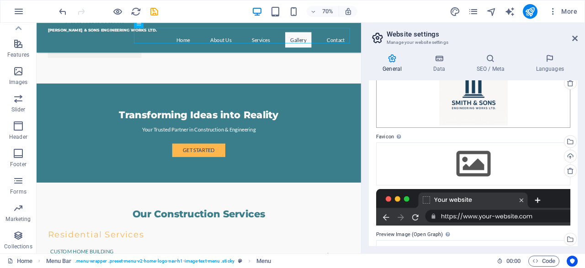
scroll to position [44, 0]
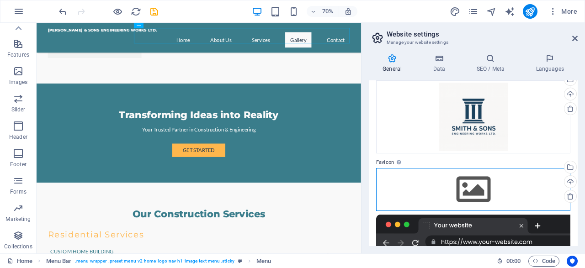
click at [521, 184] on div "Drag files here, click to choose files or select files from Files or our free s…" at bounding box center [473, 189] width 194 height 43
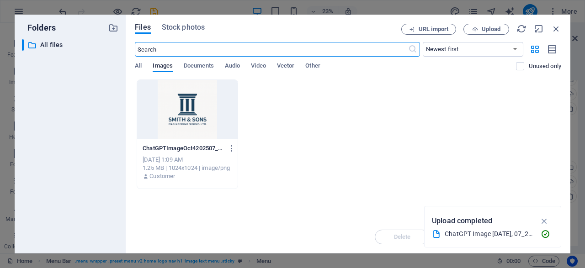
click at [203, 109] on div at bounding box center [187, 109] width 100 height 59
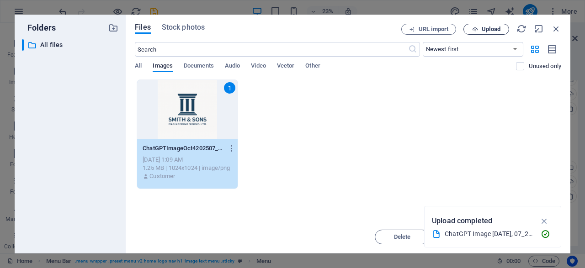
click at [470, 30] on span "Upload" at bounding box center [485, 29] width 37 height 6
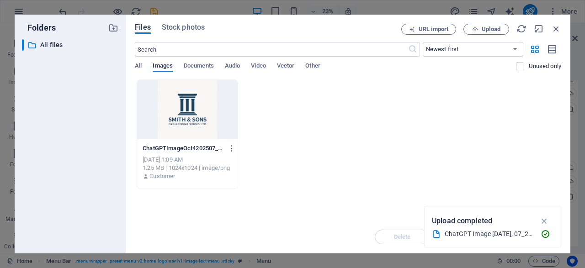
click at [180, 101] on div at bounding box center [187, 109] width 100 height 59
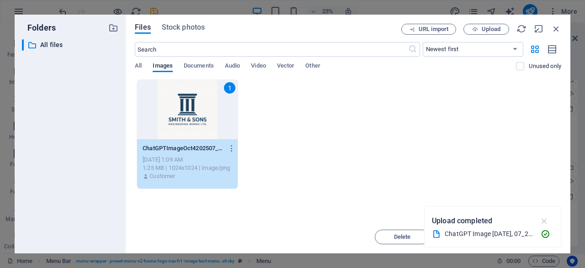
click at [547, 219] on icon "button" at bounding box center [544, 221] width 11 height 10
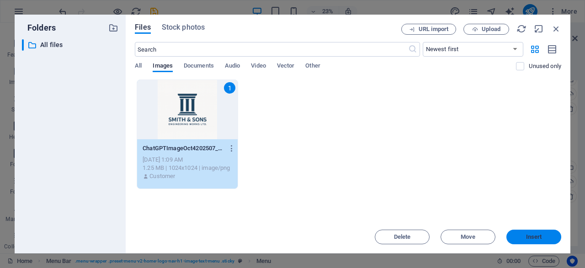
click at [535, 235] on span "Insert" at bounding box center [534, 236] width 16 height 5
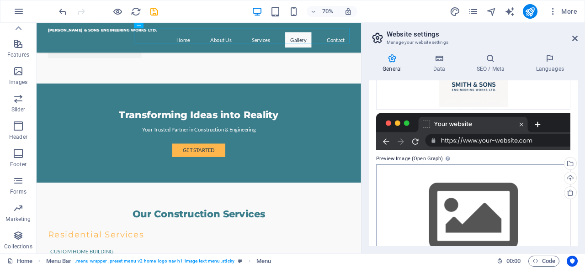
scroll to position [205, 0]
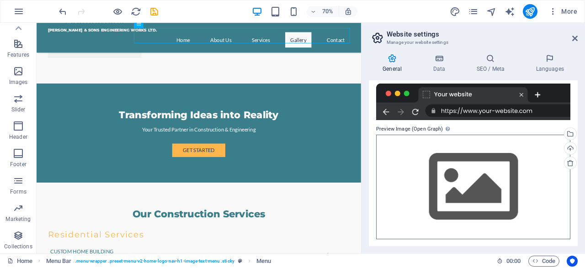
click at [482, 185] on div "Drag files here, click to choose files or select files from Files or our free s…" at bounding box center [473, 187] width 194 height 105
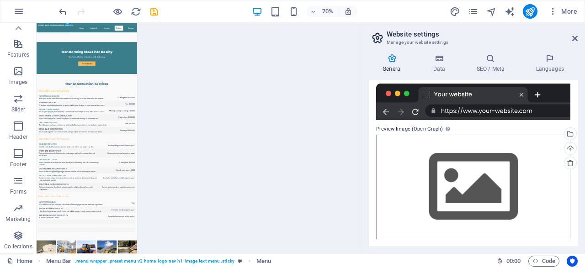
scroll to position [2206, 0]
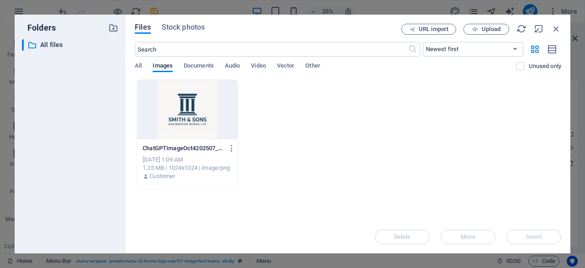
click at [217, 119] on div at bounding box center [187, 109] width 100 height 59
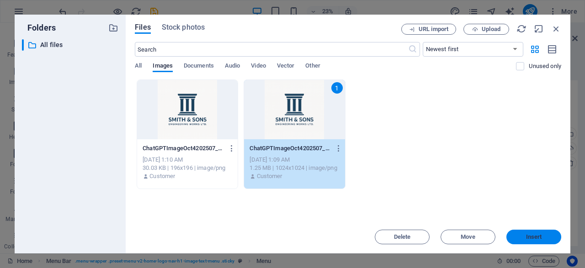
click at [537, 237] on span "Insert" at bounding box center [534, 236] width 16 height 5
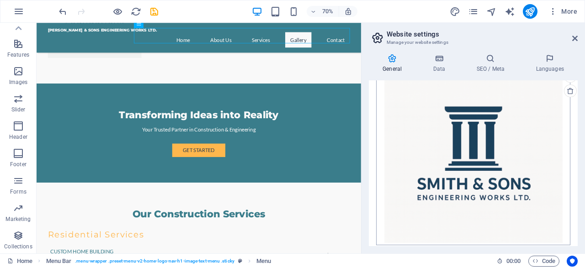
scroll to position [283, 0]
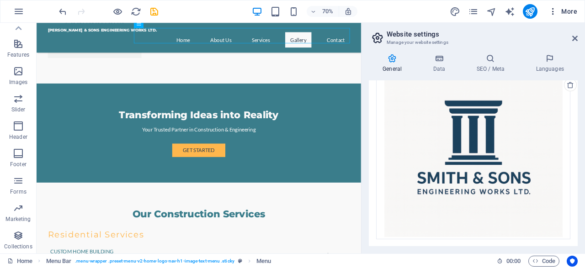
click at [557, 16] on icon "button" at bounding box center [552, 11] width 9 height 9
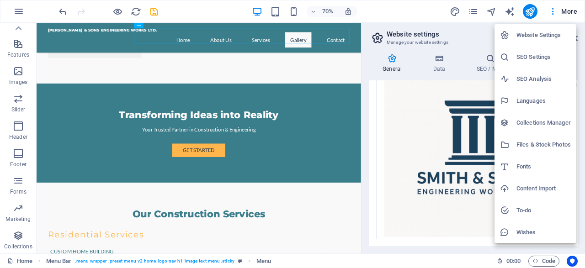
click at [548, 41] on li "Website Settings" at bounding box center [535, 35] width 82 height 22
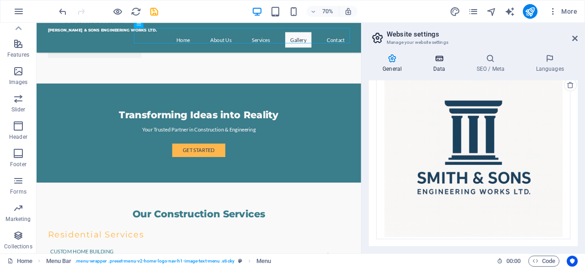
click at [437, 63] on icon at bounding box center [439, 58] width 40 height 9
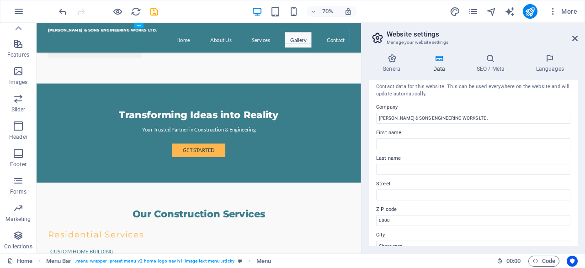
scroll to position [0, 0]
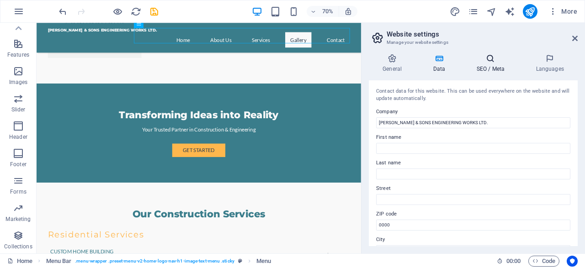
click at [501, 64] on h4 "SEO / Meta" at bounding box center [491, 63] width 59 height 19
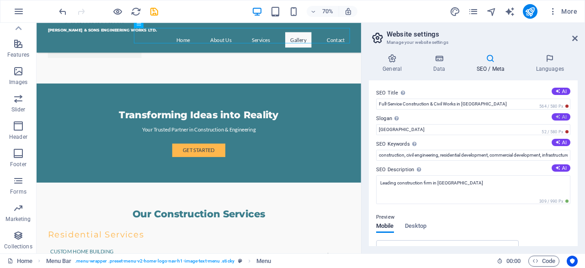
click at [554, 117] on button "AI" at bounding box center [560, 116] width 19 height 7
type input "Engineering Quality, Safety, and Client Satisfaction"
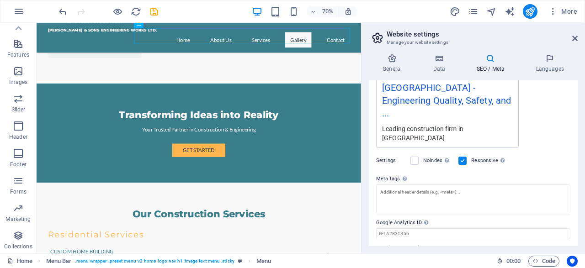
scroll to position [216, 0]
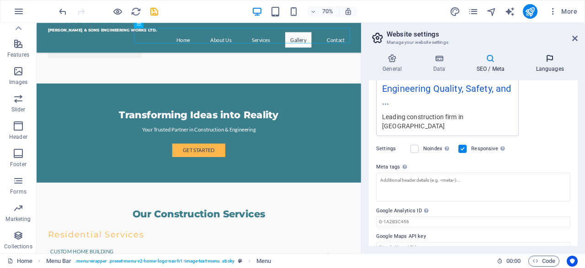
click at [544, 60] on icon at bounding box center [550, 58] width 56 height 9
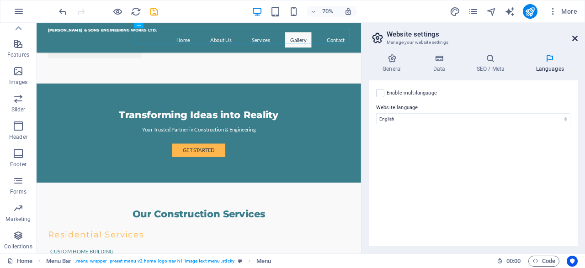
click at [573, 40] on icon at bounding box center [574, 38] width 5 height 7
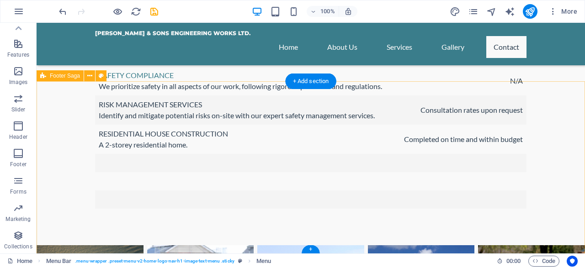
scroll to position [3019, 0]
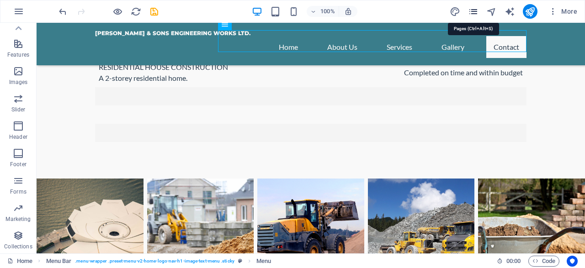
click at [477, 14] on icon "pages" at bounding box center [473, 11] width 11 height 11
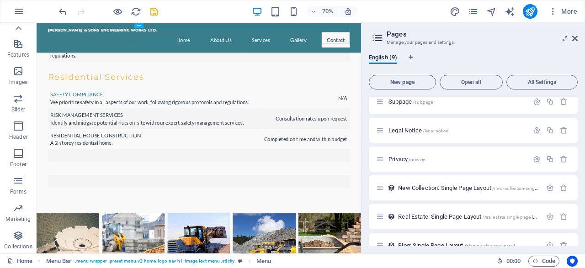
scroll to position [22, 0]
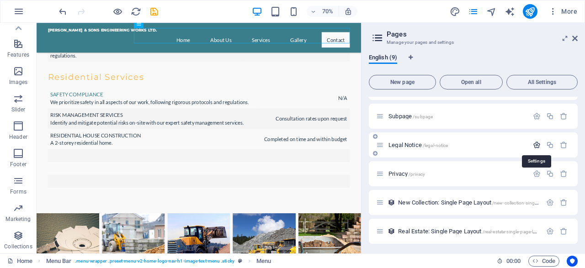
click at [538, 147] on icon "button" at bounding box center [536, 145] width 8 height 8
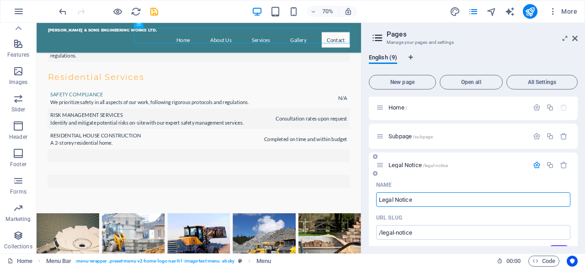
scroll to position [0, 0]
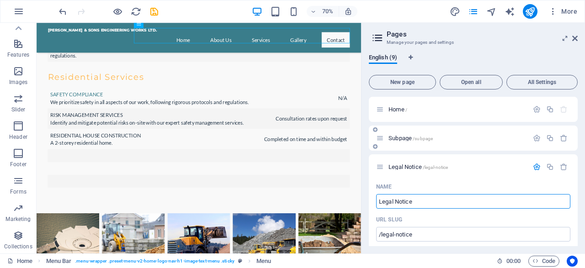
click at [385, 137] on div "Subpage /subpage" at bounding box center [452, 138] width 152 height 11
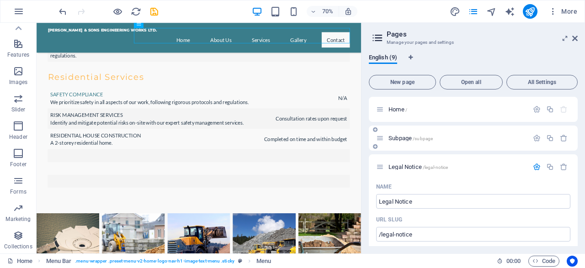
click at [385, 140] on div "Subpage /subpage" at bounding box center [452, 138] width 152 height 11
click at [382, 140] on icon at bounding box center [380, 138] width 8 height 8
click at [383, 167] on icon at bounding box center [380, 167] width 8 height 8
click at [574, 37] on icon at bounding box center [574, 38] width 5 height 7
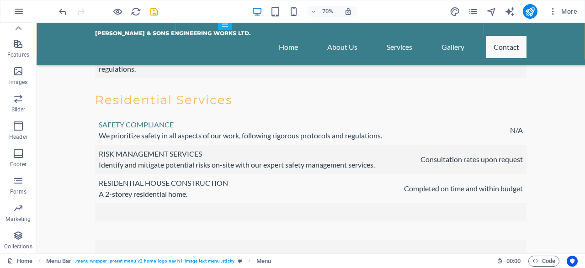
scroll to position [2920, 0]
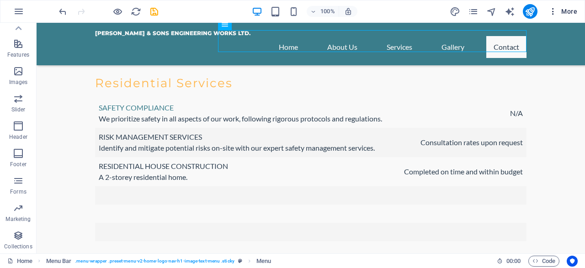
click at [554, 17] on button "More" at bounding box center [562, 11] width 36 height 15
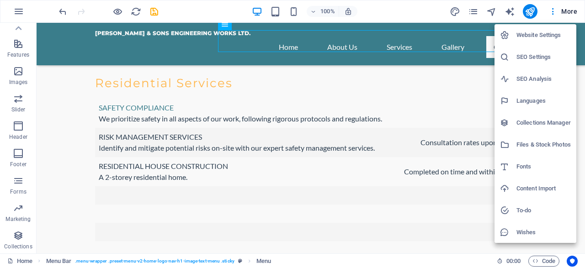
click at [534, 212] on h6 "To-do" at bounding box center [543, 210] width 54 height 11
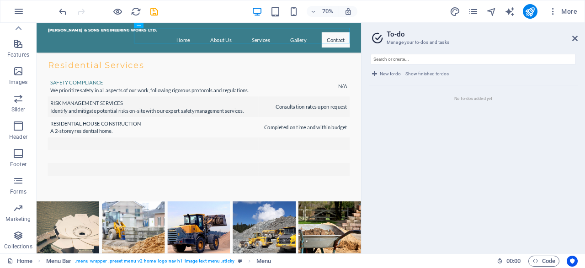
scroll to position [2903, 0]
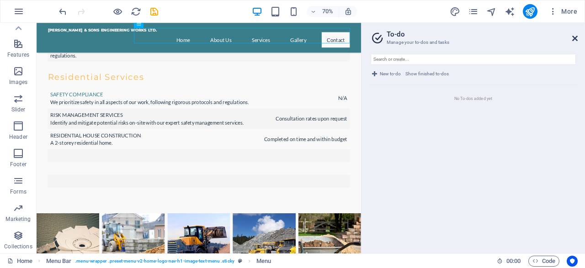
click at [575, 40] on icon at bounding box center [574, 38] width 5 height 7
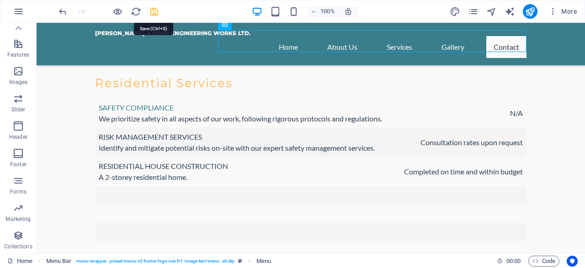
click at [154, 13] on icon "save" at bounding box center [154, 11] width 11 height 11
checkbox input "false"
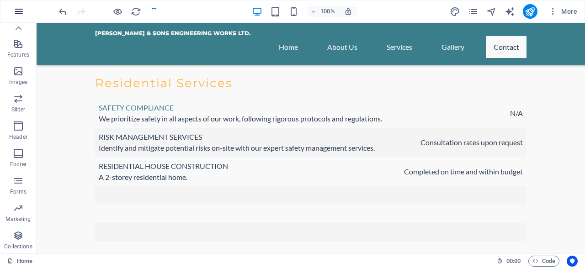
click at [23, 11] on icon "button" at bounding box center [18, 11] width 11 height 11
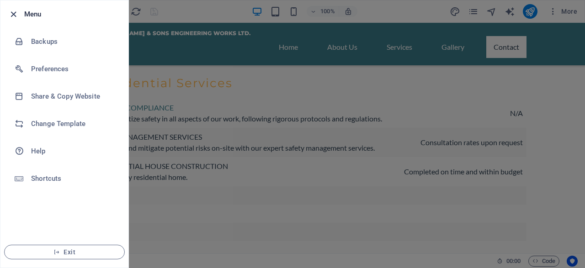
click at [16, 12] on icon "button" at bounding box center [13, 14] width 11 height 11
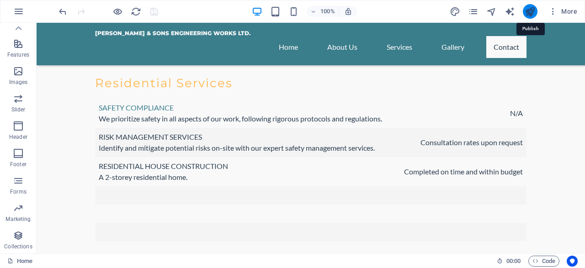
click at [532, 15] on icon "publish" at bounding box center [529, 11] width 11 height 11
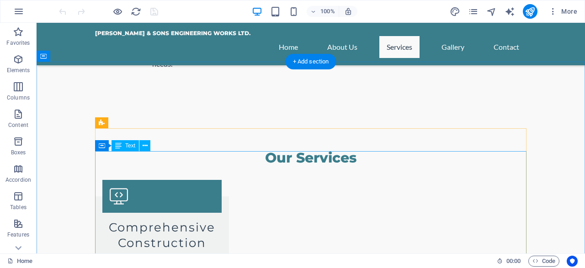
scroll to position [1330, 0]
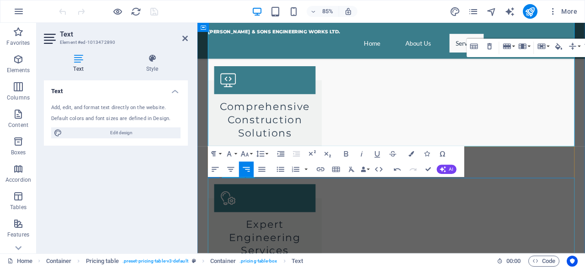
scroll to position [1424, 0]
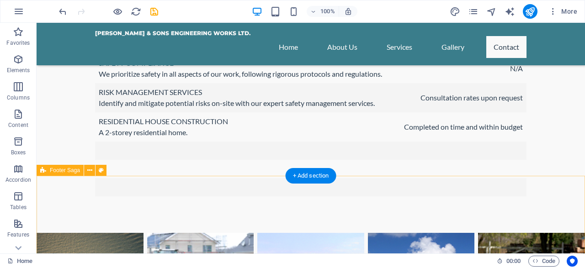
scroll to position [3019, 0]
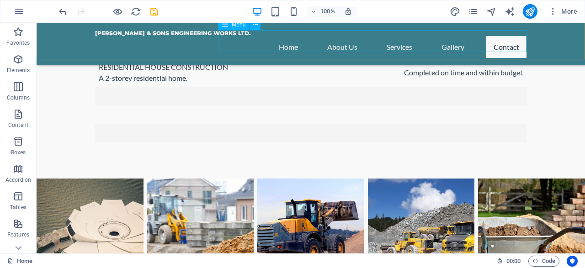
click at [507, 42] on nav "Home About Us Services Gallery Contact" at bounding box center [310, 47] width 431 height 22
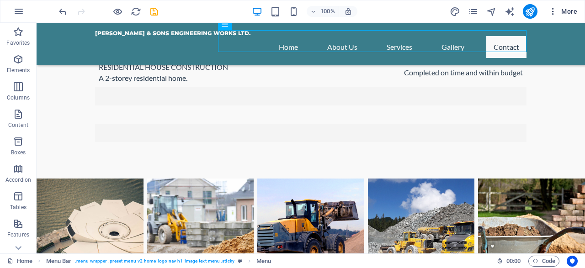
click at [551, 11] on icon "button" at bounding box center [552, 11] width 9 height 9
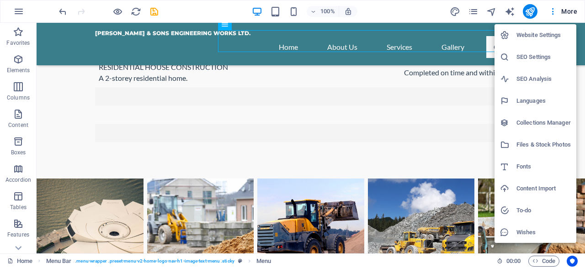
click at [547, 40] on h6 "Website Settings" at bounding box center [543, 35] width 54 height 11
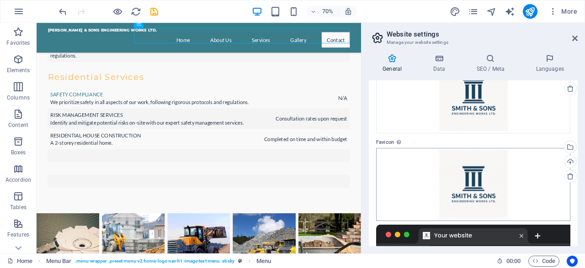
scroll to position [0, 0]
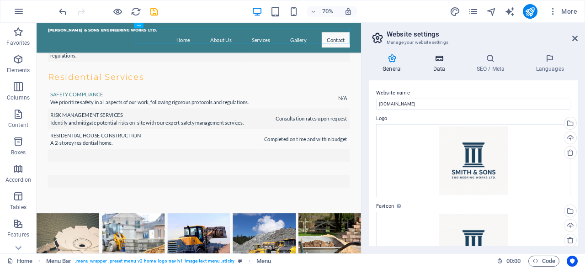
click at [450, 66] on h4 "Data" at bounding box center [440, 63] width 43 height 19
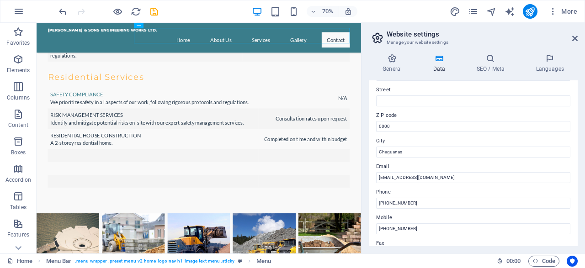
scroll to position [97, 0]
click at [494, 70] on h4 "SEO / Meta" at bounding box center [491, 63] width 59 height 19
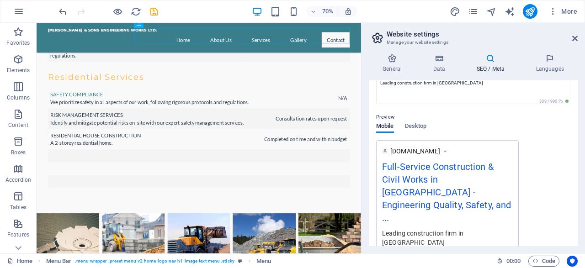
scroll to position [0, 0]
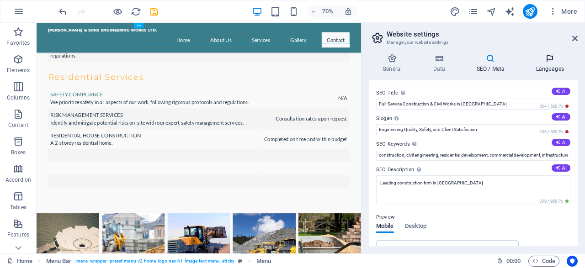
click at [548, 61] on icon at bounding box center [550, 58] width 56 height 9
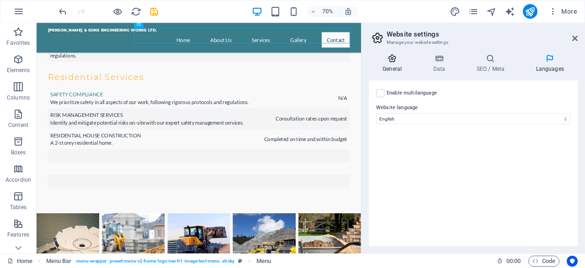
click at [403, 65] on h4 "General" at bounding box center [394, 63] width 50 height 19
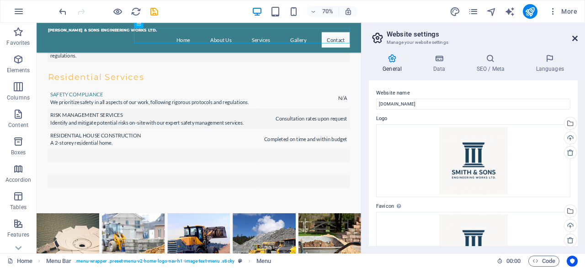
click at [574, 39] on icon at bounding box center [574, 38] width 5 height 7
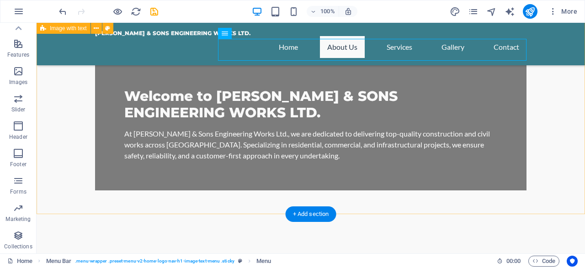
scroll to position [312, 0]
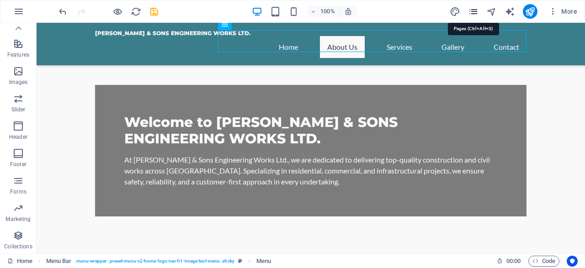
click at [472, 14] on icon "pages" at bounding box center [473, 11] width 11 height 11
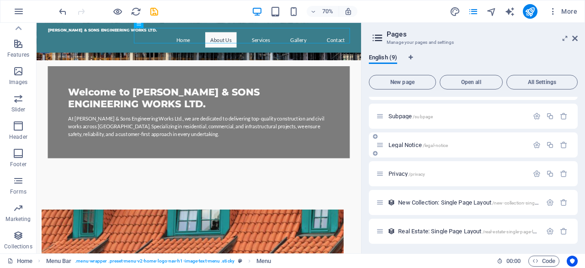
scroll to position [0, 0]
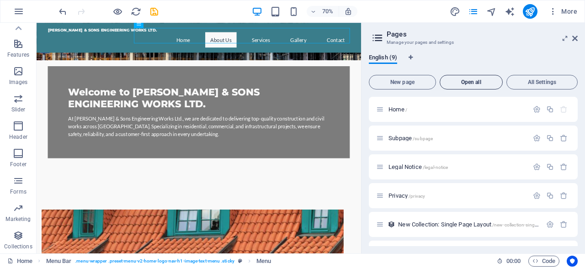
click at [480, 85] on button "Open all" at bounding box center [470, 82] width 63 height 15
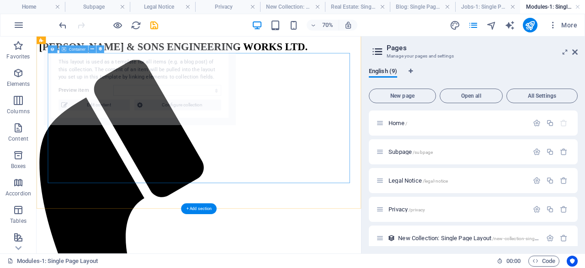
scroll to position [84, 0]
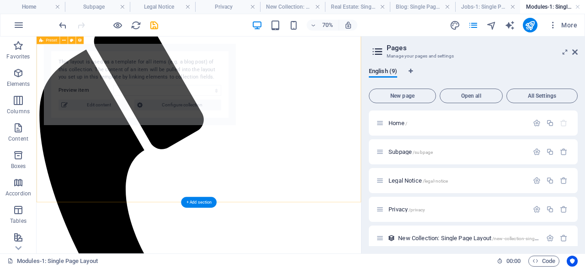
select select "68e19fdaa3362d2c2406e5e8"
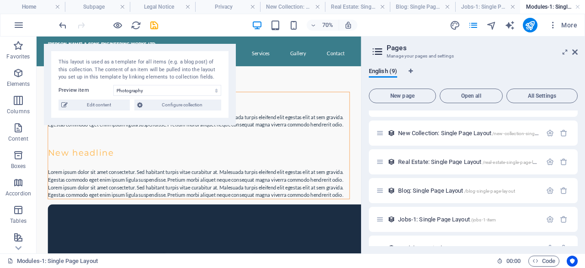
scroll to position [123, 0]
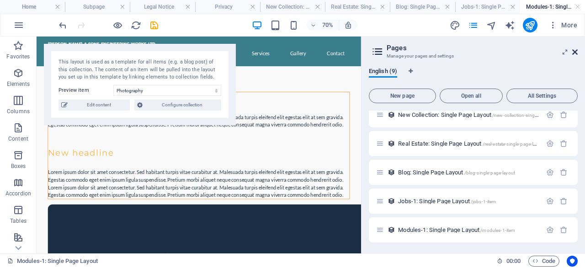
click at [572, 52] on icon at bounding box center [574, 51] width 5 height 7
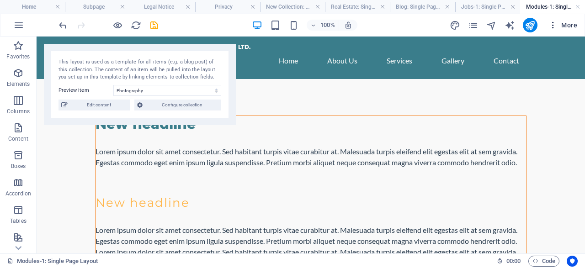
click at [556, 26] on icon "button" at bounding box center [552, 25] width 9 height 9
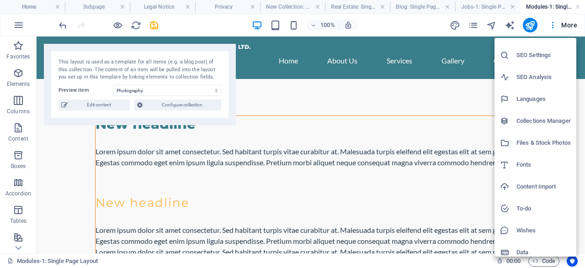
scroll to position [22, 0]
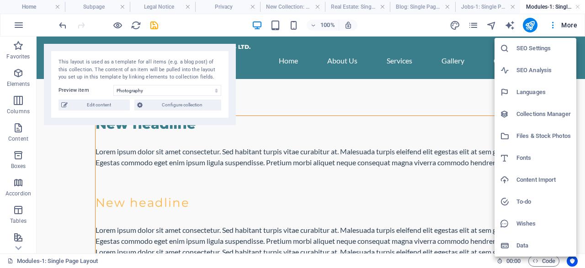
click at [539, 244] on h6 "Data" at bounding box center [543, 245] width 54 height 11
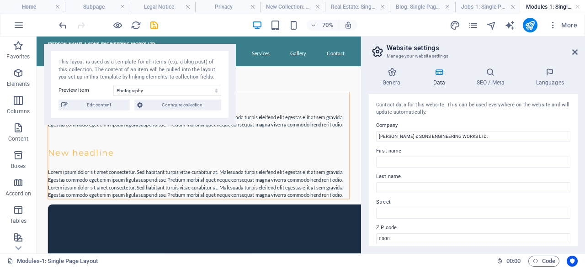
scroll to position [97, 0]
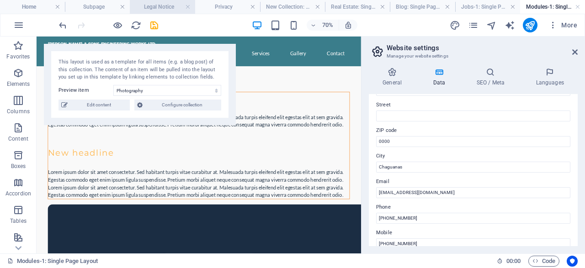
click at [170, 11] on h4 "Legal Notice" at bounding box center [162, 7] width 65 height 10
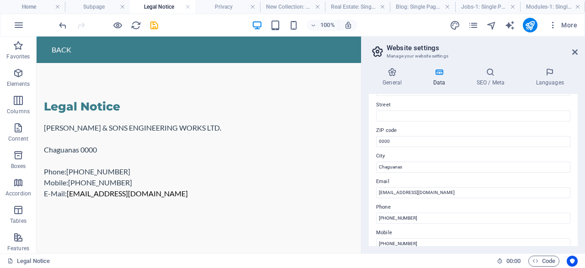
scroll to position [0, 0]
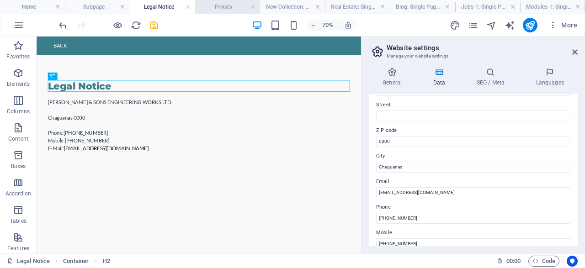
click at [216, 10] on h4 "Privacy" at bounding box center [227, 7] width 65 height 10
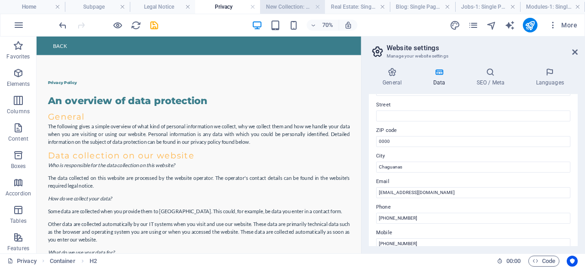
click at [287, 6] on h4 "New Collection: Single Page Layout" at bounding box center [292, 7] width 65 height 10
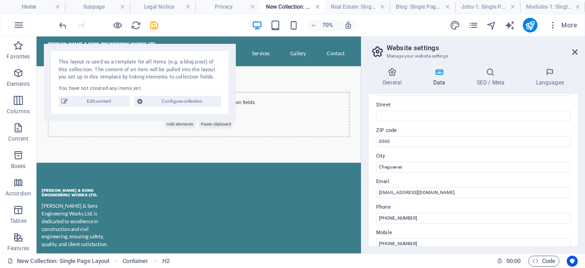
click at [316, 8] on link at bounding box center [317, 7] width 5 height 9
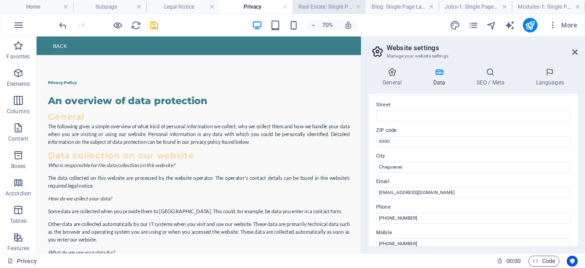
click at [339, 7] on h4 "Real Estate: Single Page Layout" at bounding box center [328, 7] width 73 height 10
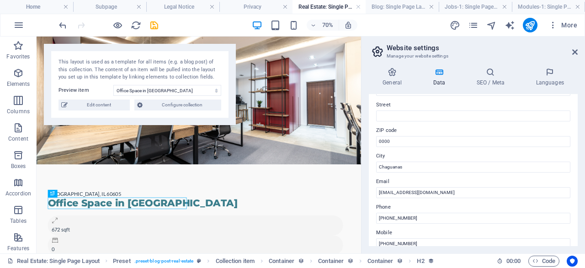
click at [363, 7] on h4 "Real Estate: Single Page Layout" at bounding box center [328, 7] width 73 height 10
click at [356, 7] on link at bounding box center [357, 7] width 5 height 9
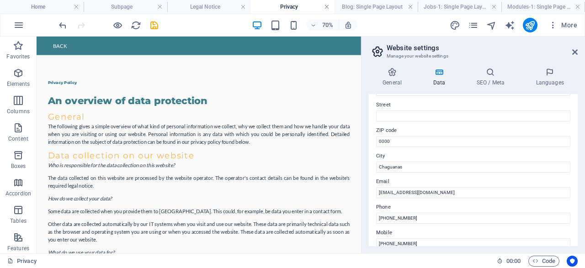
click at [328, 7] on link at bounding box center [326, 7] width 5 height 9
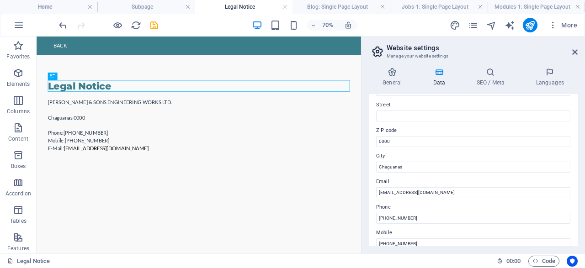
click at [288, 8] on h4 "Legal Notice" at bounding box center [243, 7] width 97 height 10
click at [285, 7] on link at bounding box center [284, 7] width 5 height 9
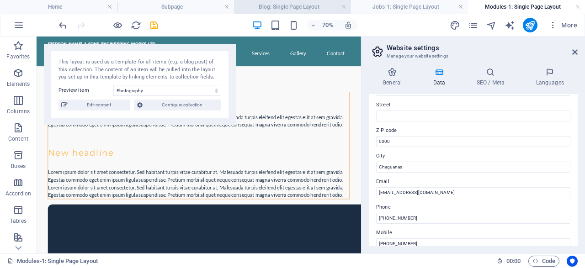
click at [322, 6] on h4 "Blog: Single Page Layout" at bounding box center [292, 7] width 117 height 10
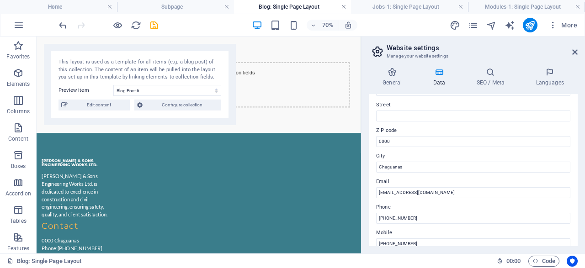
click at [343, 7] on link at bounding box center [343, 7] width 5 height 9
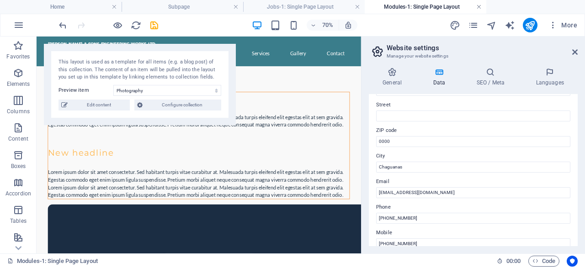
click at [480, 6] on link at bounding box center [478, 7] width 5 height 9
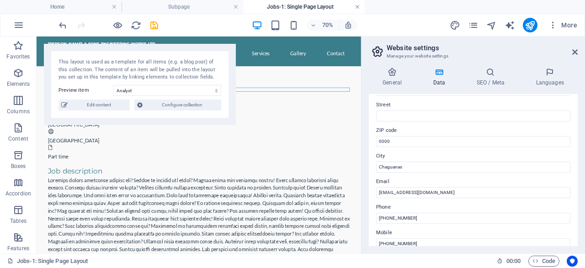
click at [357, 9] on link at bounding box center [356, 7] width 5 height 9
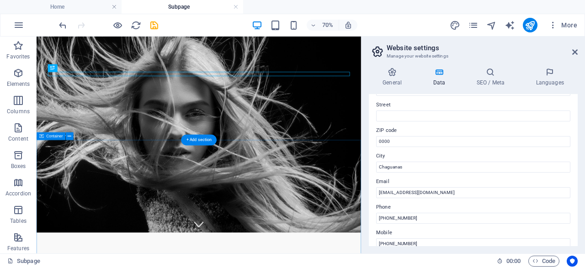
scroll to position [48, 0]
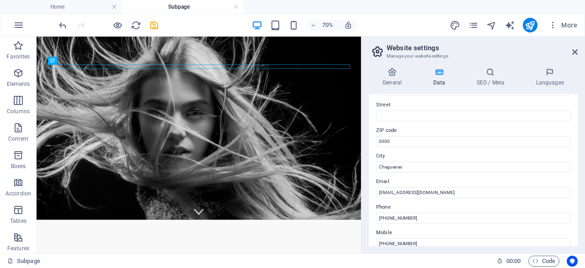
click at [574, 60] on header "Website settings Manage your website settings" at bounding box center [473, 49] width 207 height 24
click at [574, 54] on icon at bounding box center [574, 51] width 5 height 7
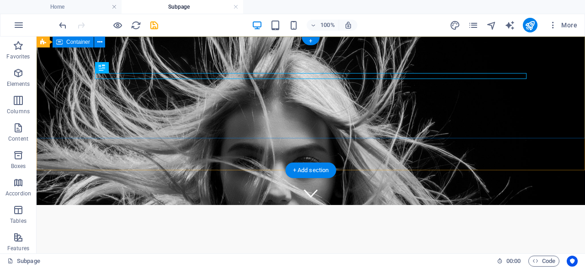
scroll to position [0, 0]
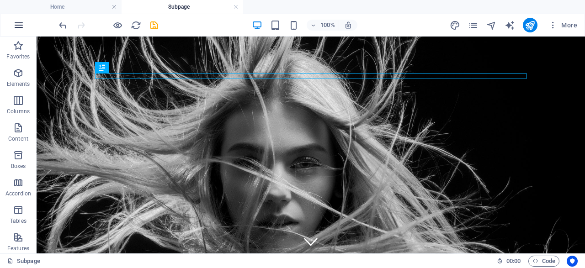
click at [16, 31] on button "button" at bounding box center [19, 25] width 22 height 22
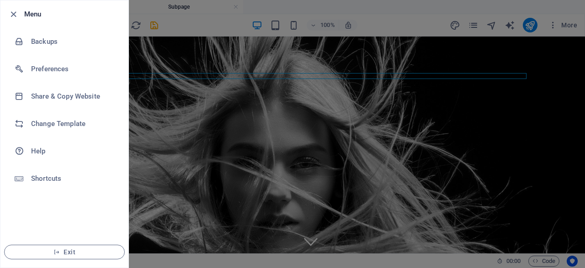
click at [337, 9] on div at bounding box center [292, 134] width 585 height 268
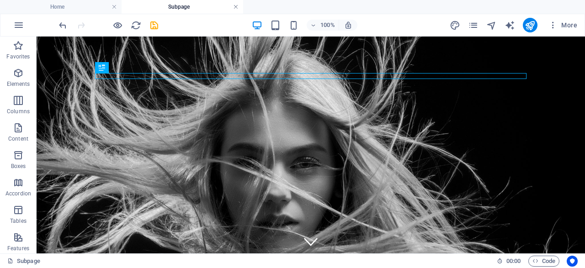
click at [237, 6] on link at bounding box center [235, 7] width 5 height 9
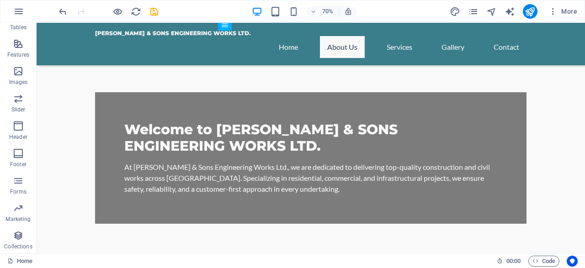
scroll to position [312, 0]
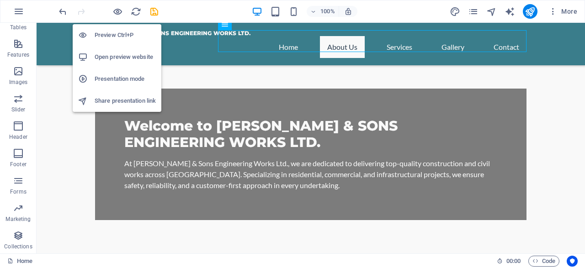
click at [129, 84] on h6 "Presentation mode" at bounding box center [125, 79] width 61 height 11
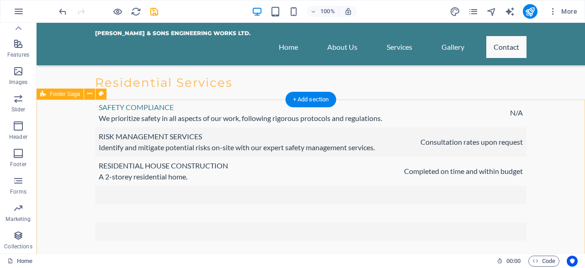
scroll to position [3019, 0]
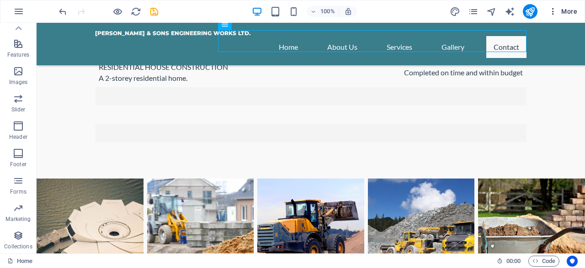
click at [553, 11] on icon "button" at bounding box center [552, 11] width 9 height 9
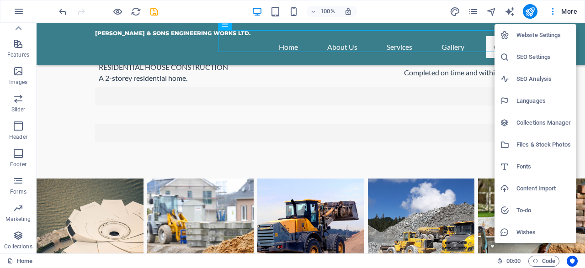
click at [547, 38] on h6 "Website Settings" at bounding box center [543, 35] width 54 height 11
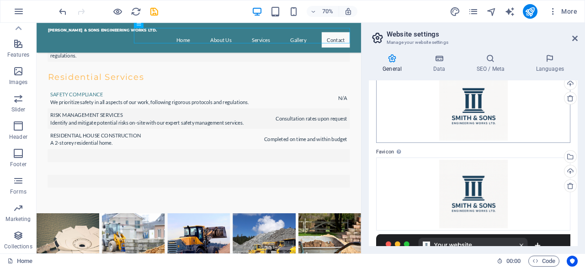
scroll to position [20, 0]
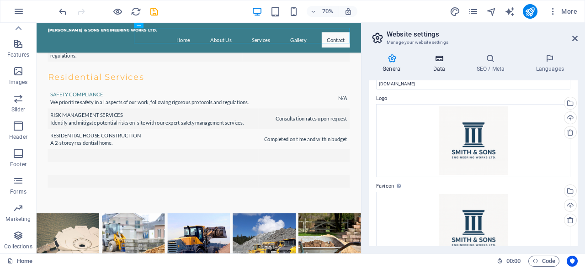
click at [445, 70] on h4 "Data" at bounding box center [440, 63] width 43 height 19
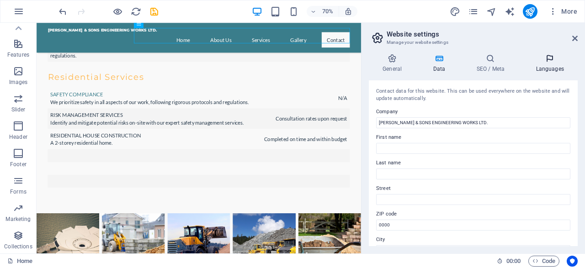
click at [541, 55] on icon at bounding box center [550, 58] width 56 height 9
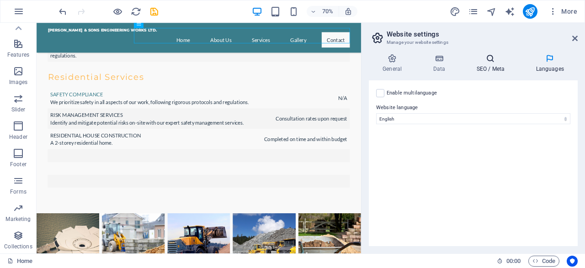
click at [488, 67] on h4 "SEO / Meta" at bounding box center [491, 63] width 59 height 19
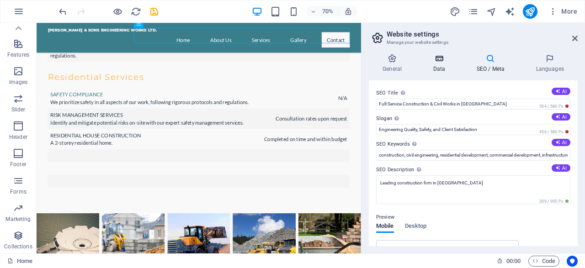
click at [450, 68] on h4 "Data" at bounding box center [440, 63] width 43 height 19
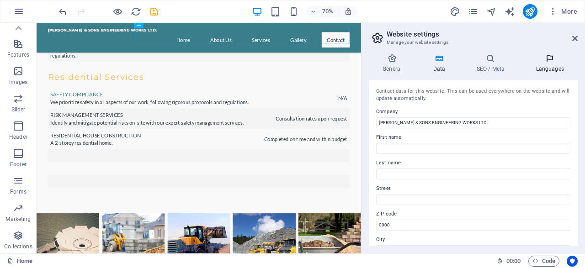
click at [552, 67] on h4 "Languages" at bounding box center [550, 63] width 56 height 19
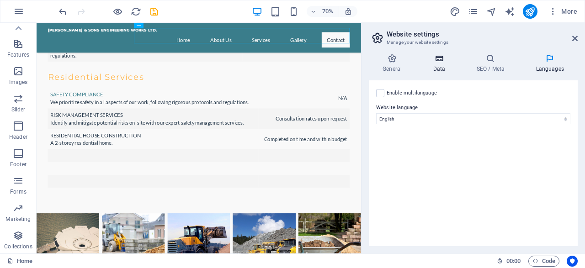
click at [454, 62] on icon at bounding box center [439, 58] width 40 height 9
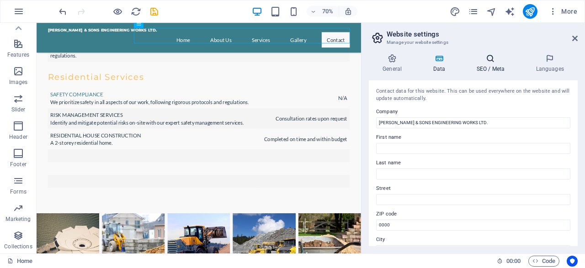
click at [494, 63] on h4 "SEO / Meta" at bounding box center [491, 63] width 59 height 19
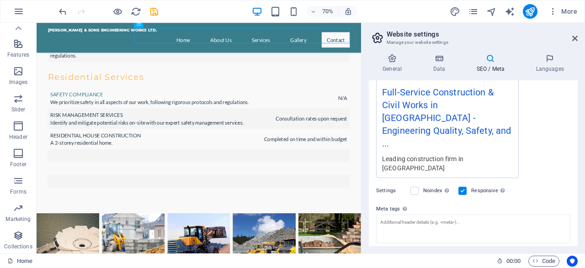
scroll to position [216, 0]
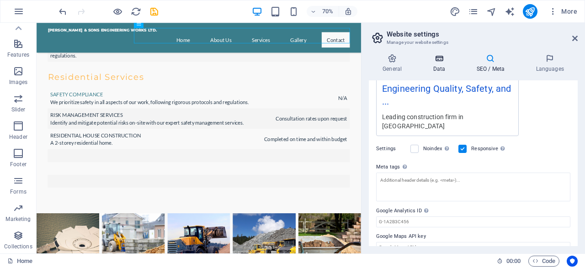
click at [443, 71] on h4 "Data" at bounding box center [440, 63] width 43 height 19
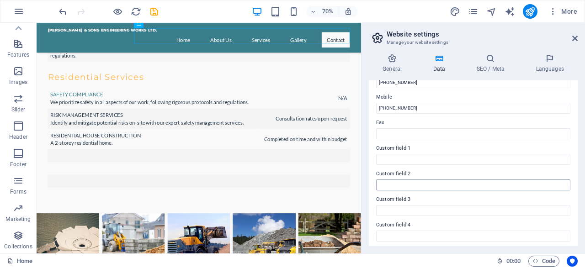
scroll to position [273, 0]
click at [572, 39] on icon at bounding box center [574, 38] width 5 height 7
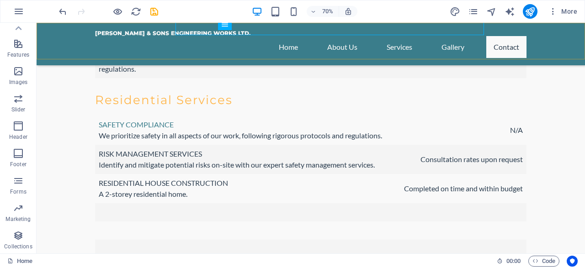
scroll to position [2920, 0]
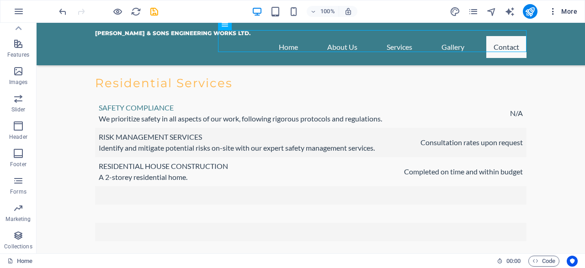
click at [553, 11] on icon "button" at bounding box center [552, 11] width 9 height 9
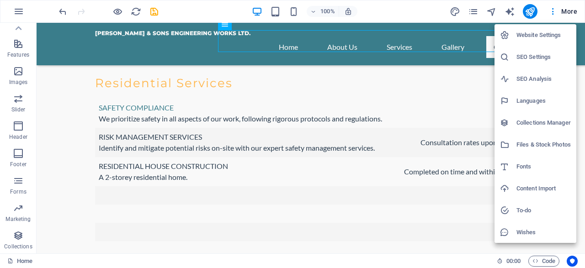
click at [533, 146] on h6 "Files & Stock Photos" at bounding box center [543, 144] width 54 height 11
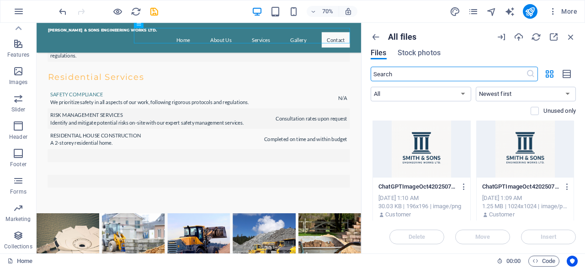
scroll to position [0, 0]
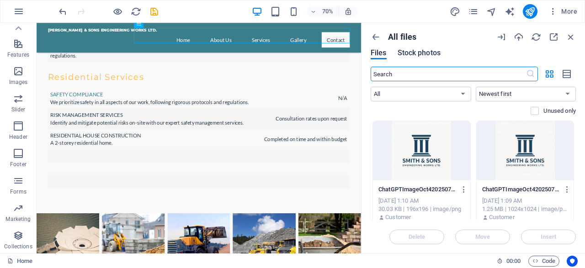
click at [431, 51] on span "Stock photos" at bounding box center [418, 52] width 43 height 11
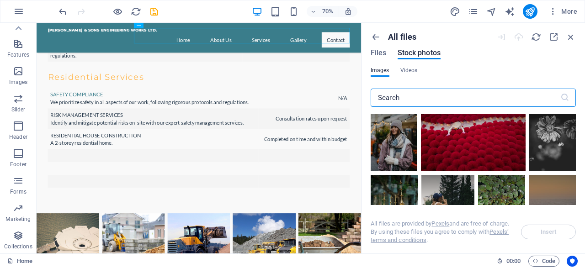
scroll to position [351, 0]
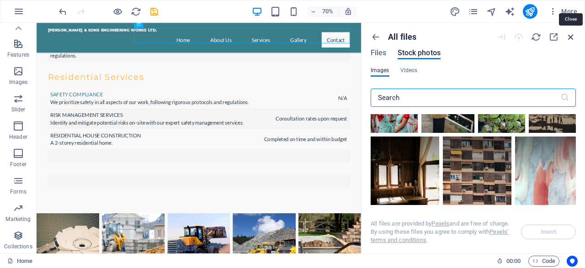
click at [567, 38] on icon "button" at bounding box center [570, 37] width 10 height 10
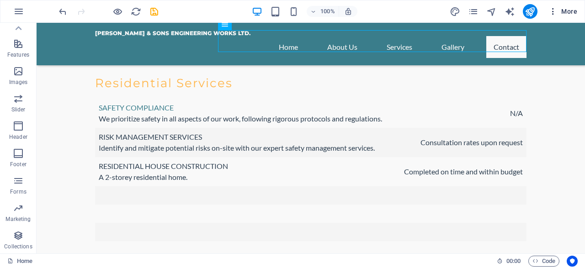
click at [550, 14] on icon "button" at bounding box center [552, 11] width 9 height 9
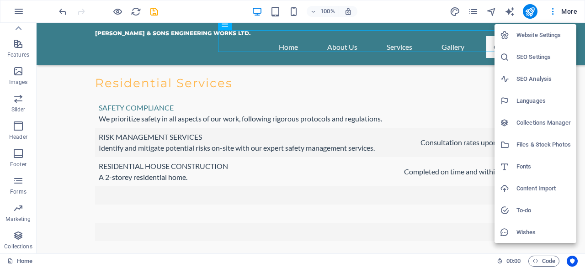
click at [534, 124] on h6 "Collections Manager" at bounding box center [543, 122] width 54 height 11
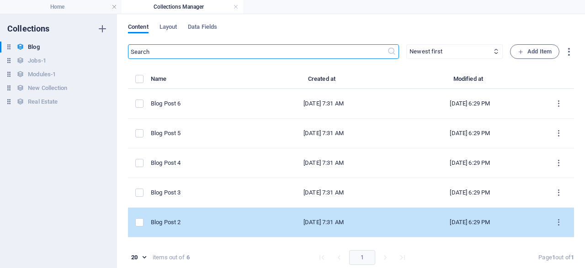
scroll to position [23, 0]
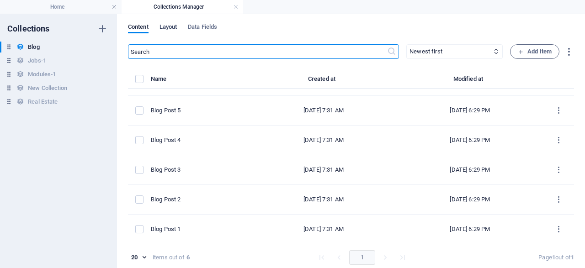
click at [171, 28] on span "Layout" at bounding box center [168, 27] width 18 height 13
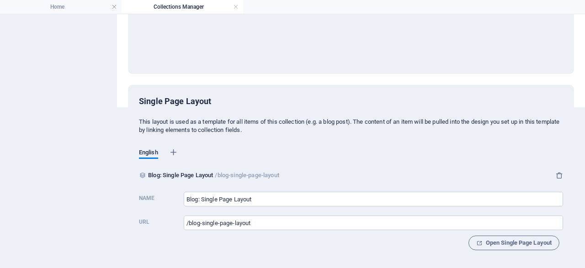
scroll to position [0, 0]
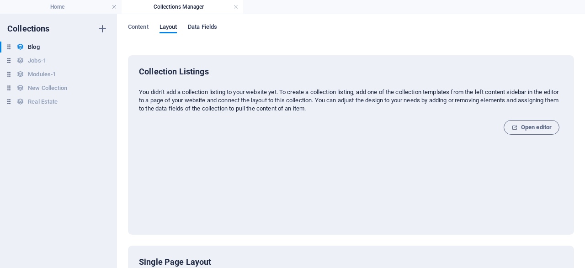
click at [197, 28] on span "Data Fields" at bounding box center [202, 27] width 29 height 13
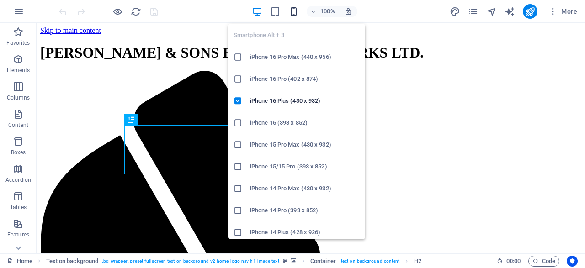
click at [299, 10] on icon "button" at bounding box center [293, 11] width 11 height 11
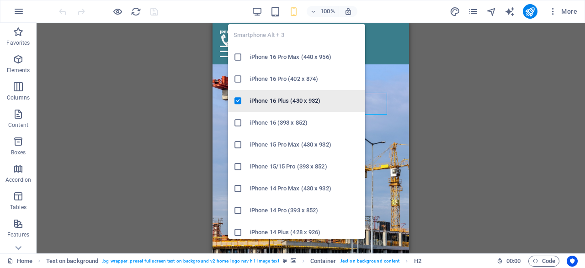
click at [265, 102] on h6 "iPhone 16 Plus (430 x 932)" at bounding box center [305, 100] width 110 height 11
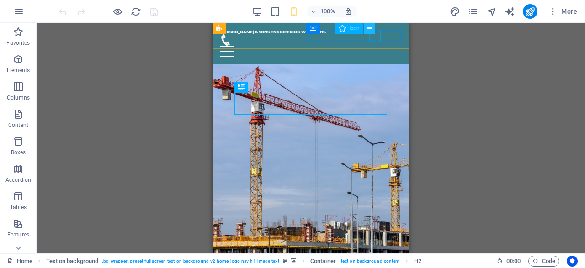
click at [369, 31] on icon at bounding box center [368, 29] width 5 height 10
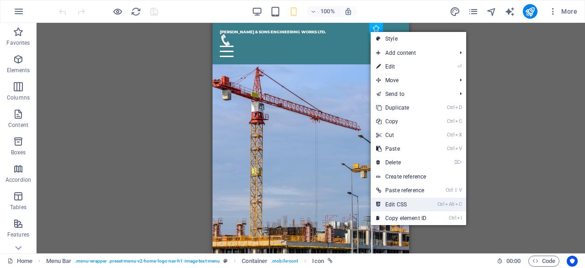
click at [402, 202] on link "Ctrl Alt C Edit CSS" at bounding box center [400, 205] width 61 height 14
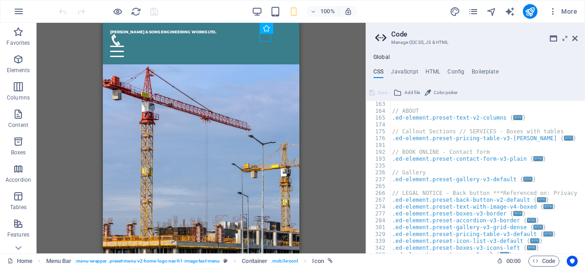
scroll to position [219, 0]
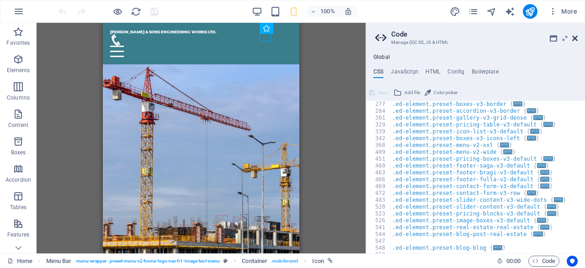
click at [575, 39] on icon at bounding box center [574, 38] width 5 height 7
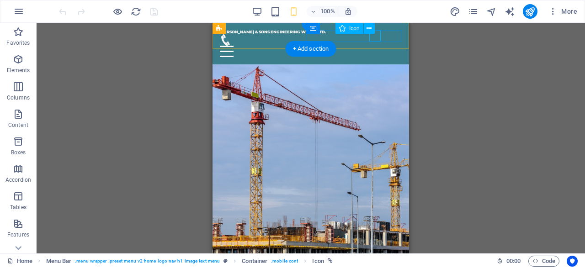
click at [374, 40] on figure at bounding box center [307, 39] width 174 height 11
click at [369, 27] on icon at bounding box center [368, 29] width 5 height 10
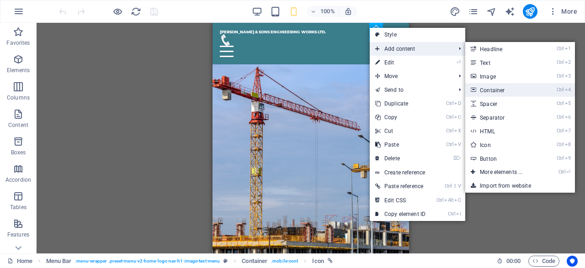
click at [498, 92] on link "Ctrl 4 Container" at bounding box center [502, 90] width 75 height 14
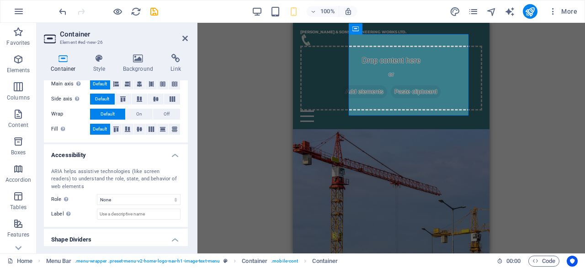
scroll to position [203, 0]
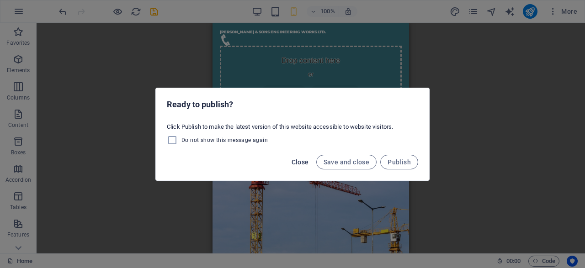
click at [300, 163] on span "Close" at bounding box center [299, 161] width 17 height 7
